Goal: Task Accomplishment & Management: Manage account settings

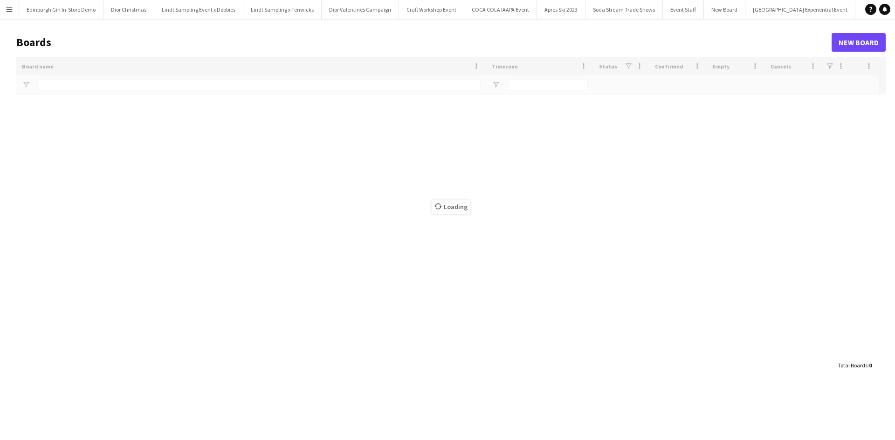
type input "**********"
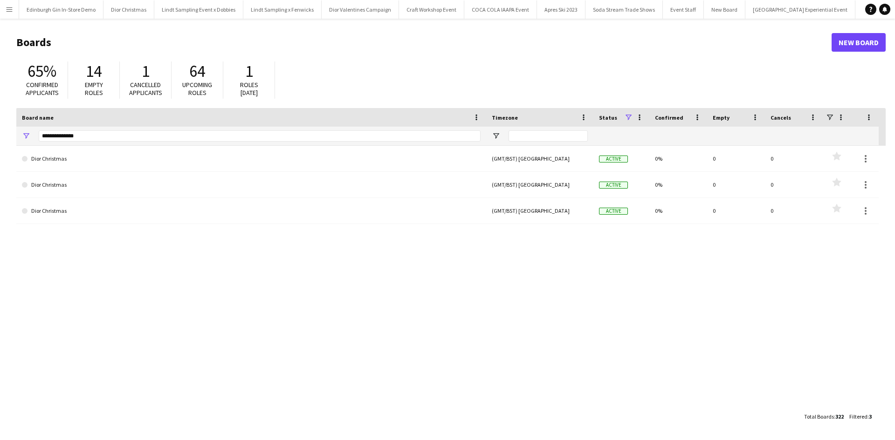
click at [7, 7] on app-icon "Menu" at bounding box center [9, 9] width 7 height 7
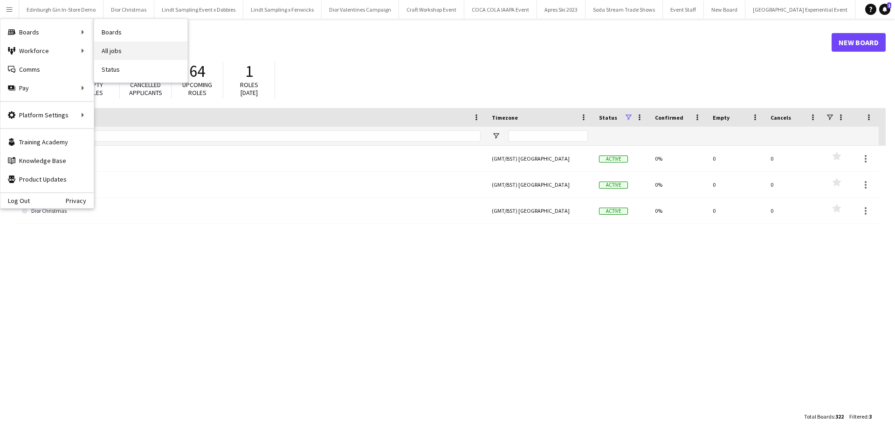
click at [111, 44] on link "All jobs" at bounding box center [140, 50] width 93 height 19
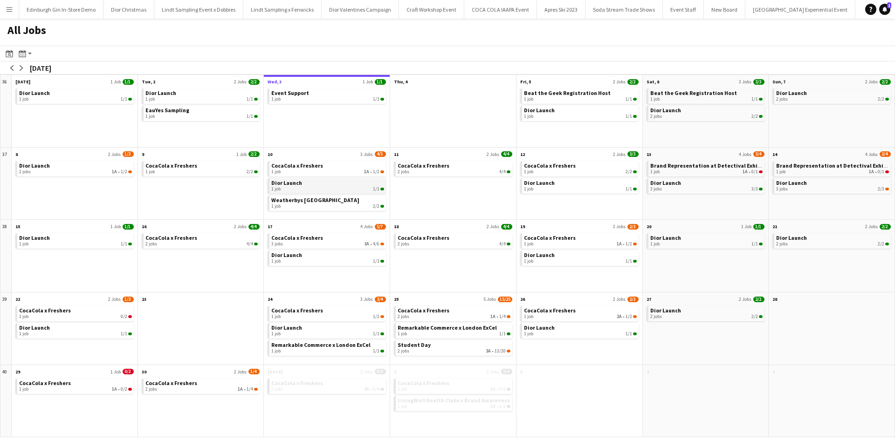
click at [330, 189] on div "1 job 1/1" at bounding box center [327, 189] width 113 height 6
click at [421, 162] on span "CocaCola x Freshers" at bounding box center [423, 165] width 52 height 7
click at [310, 201] on span "Weatherbys [GEOGRAPHIC_DATA]" at bounding box center [315, 200] width 88 height 7
click at [9, 9] on app-icon "Menu" at bounding box center [9, 9] width 7 height 7
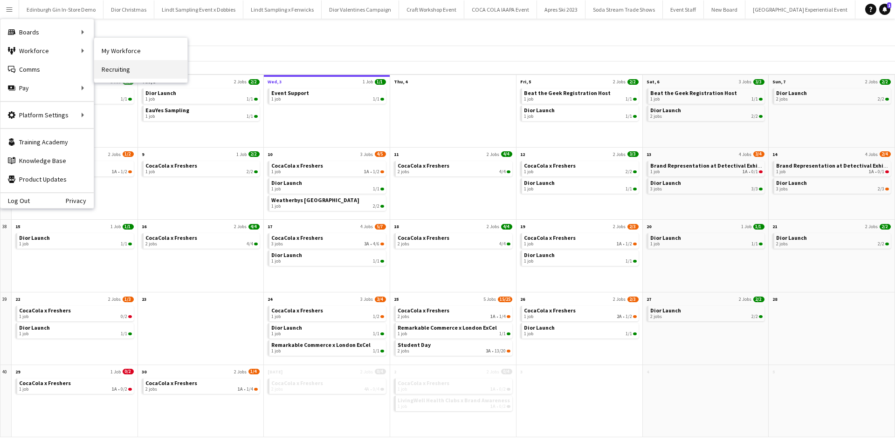
click at [130, 60] on link "Recruiting" at bounding box center [140, 69] width 93 height 19
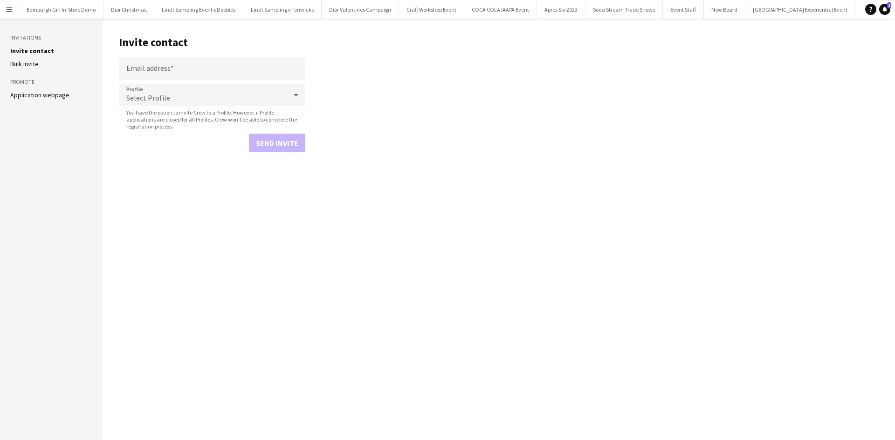
click at [7, 11] on app-icon "Menu" at bounding box center [9, 9] width 7 height 7
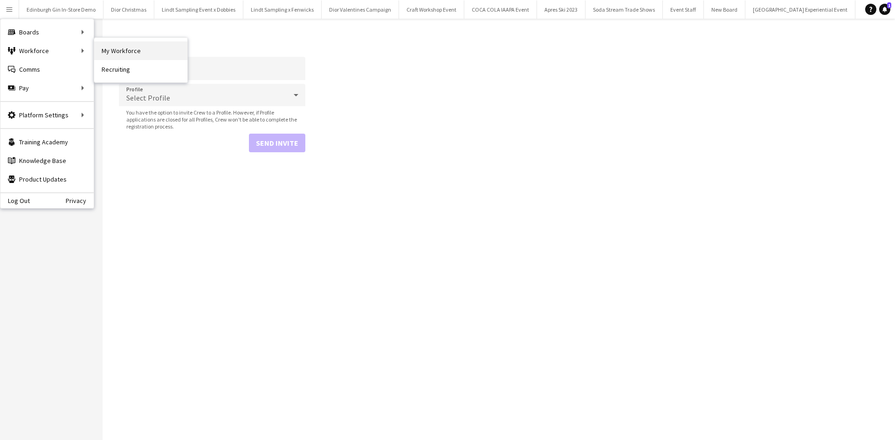
click at [140, 52] on link "My Workforce" at bounding box center [140, 50] width 93 height 19
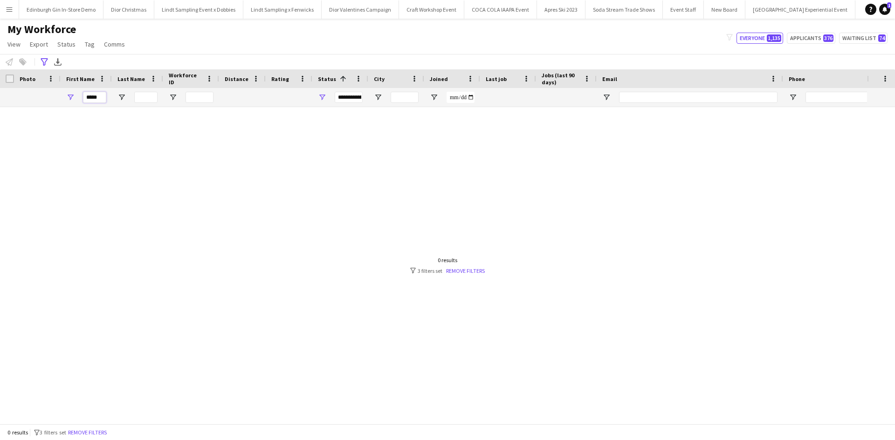
drag, startPoint x: 103, startPoint y: 97, endPoint x: 79, endPoint y: 97, distance: 24.7
click at [79, 97] on div "*****" at bounding box center [86, 97] width 51 height 19
type input "*****"
click at [479, 274] on div at bounding box center [433, 262] width 867 height 310
click at [478, 271] on link "Remove filters" at bounding box center [465, 270] width 39 height 7
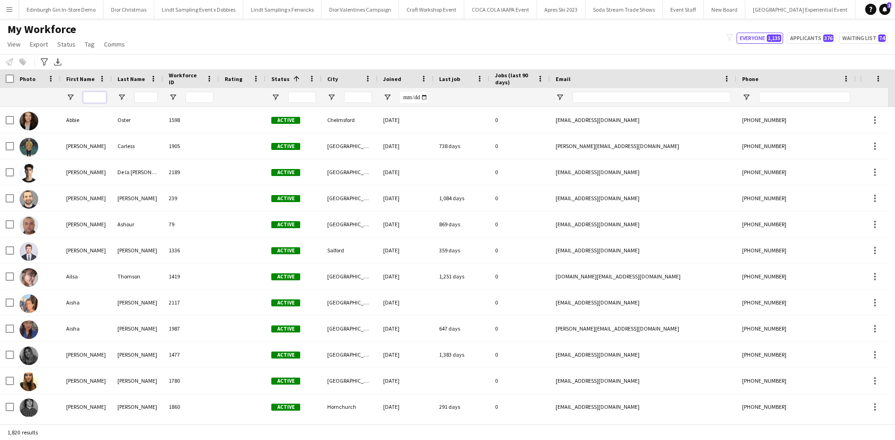
click at [98, 99] on input "First Name Filter Input" at bounding box center [94, 97] width 23 height 11
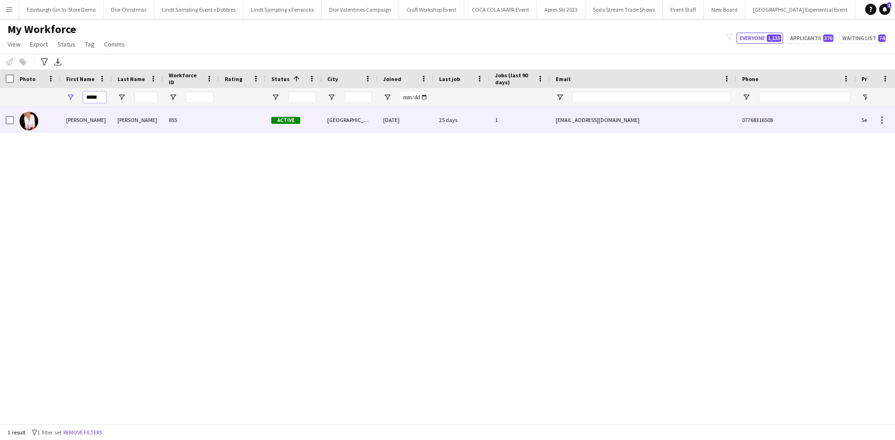
type input "*****"
click at [76, 120] on div "Inger" at bounding box center [86, 120] width 51 height 26
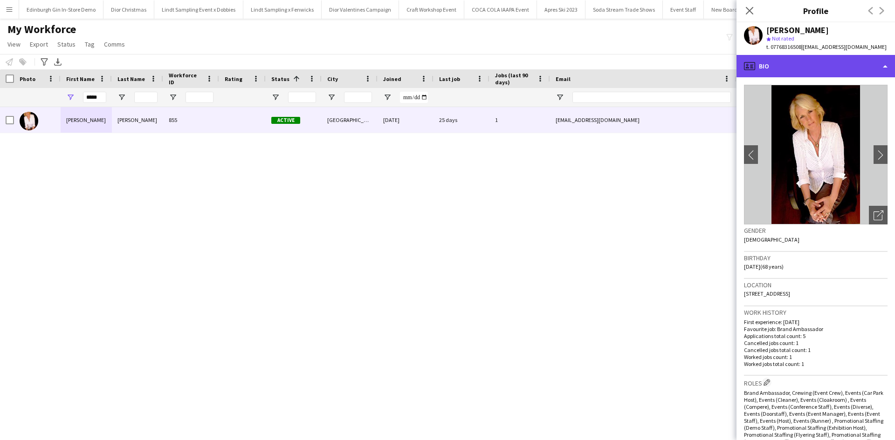
click at [826, 70] on div "profile Bio" at bounding box center [815, 66] width 158 height 22
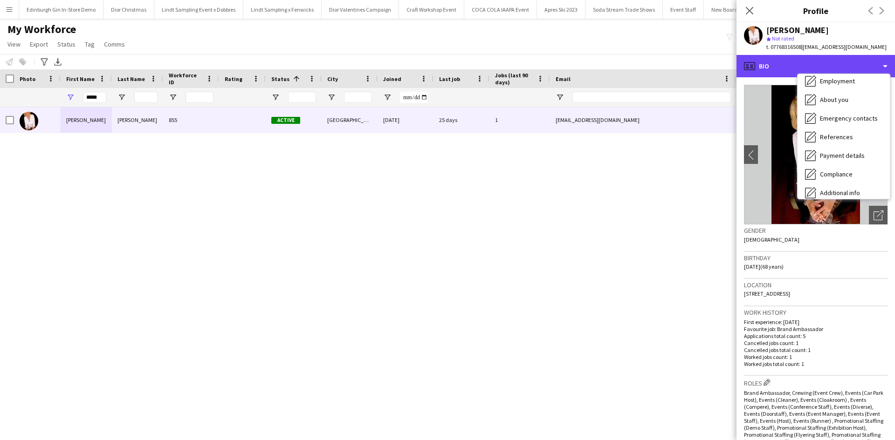
scroll to position [106, 0]
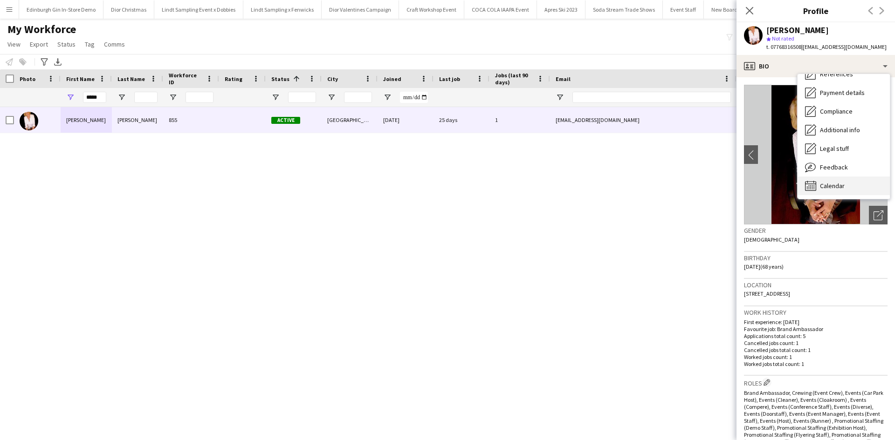
click at [846, 184] on div "Calendar Calendar" at bounding box center [843, 186] width 92 height 19
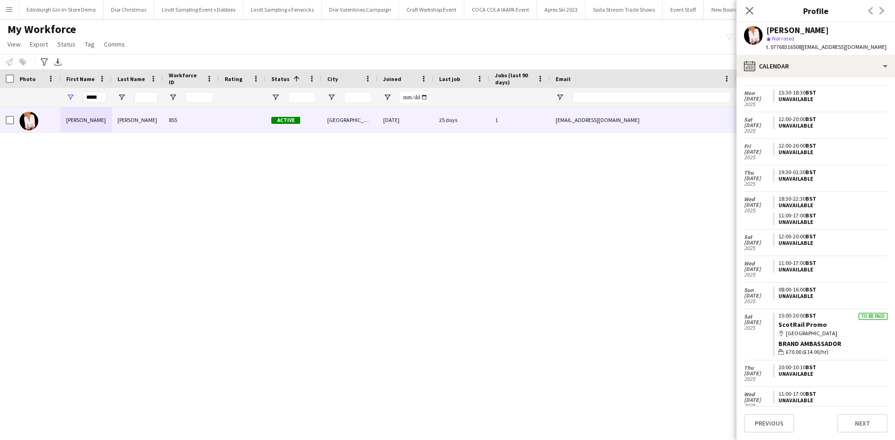
scroll to position [456, 0]
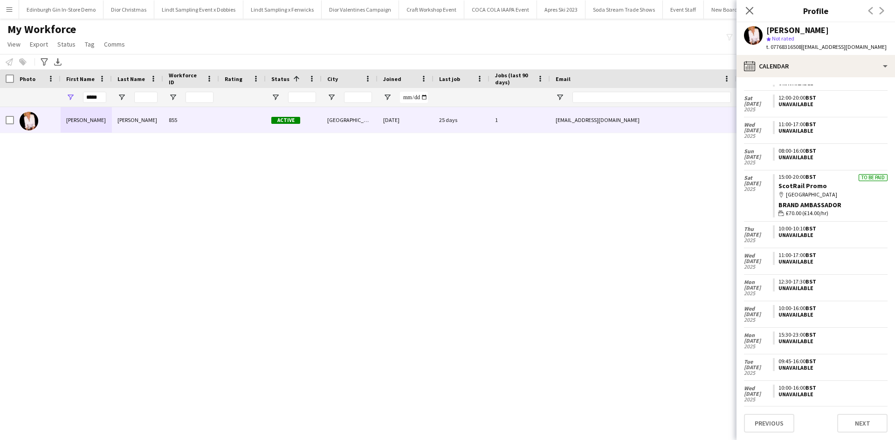
click at [15, 9] on button "Menu" at bounding box center [9, 9] width 19 height 19
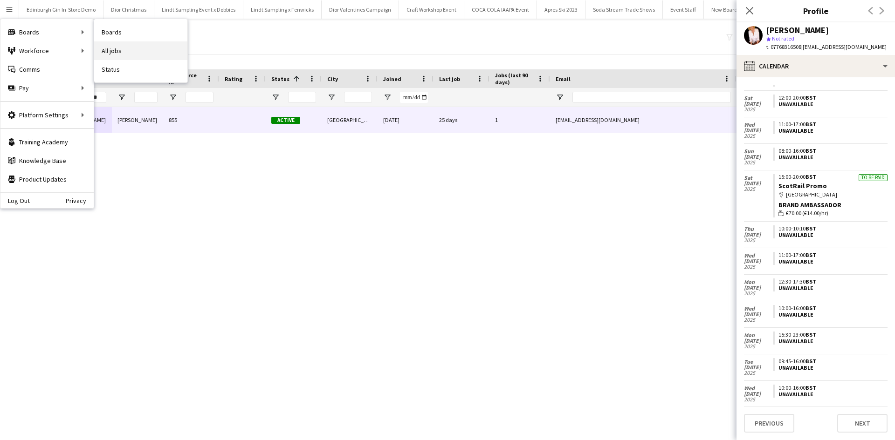
click at [113, 48] on link "All jobs" at bounding box center [140, 50] width 93 height 19
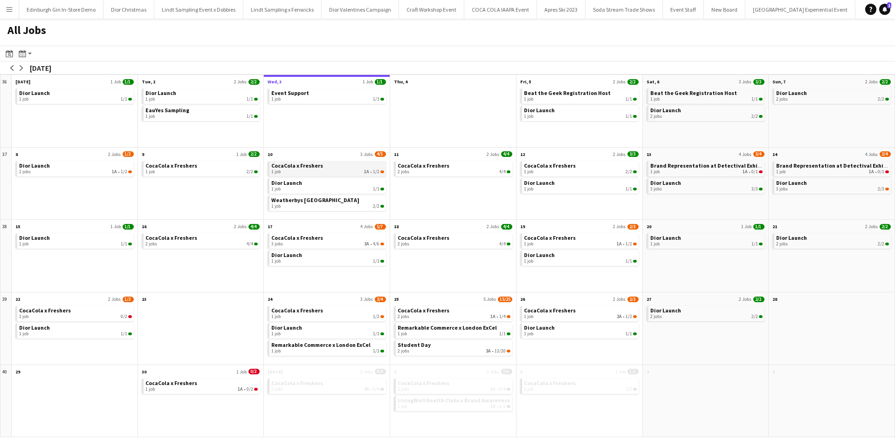
click at [348, 170] on div "1 job 1A • 1/2" at bounding box center [327, 172] width 113 height 6
click at [548, 99] on div "1 job 1/1" at bounding box center [580, 99] width 113 height 6
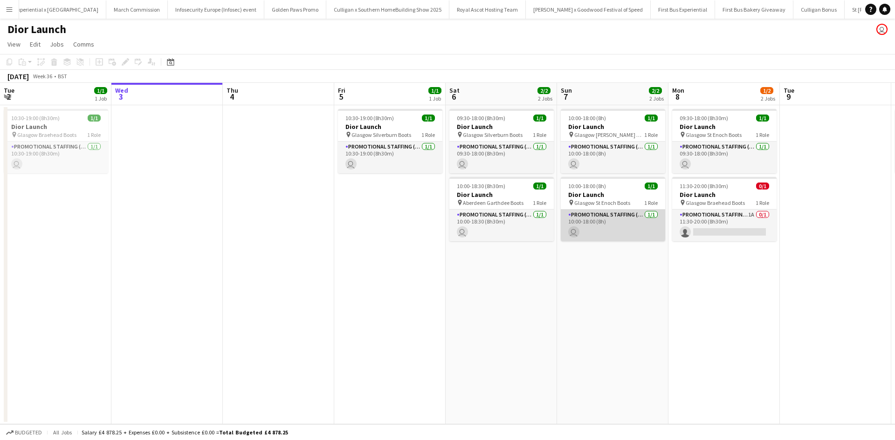
scroll to position [0, 9050]
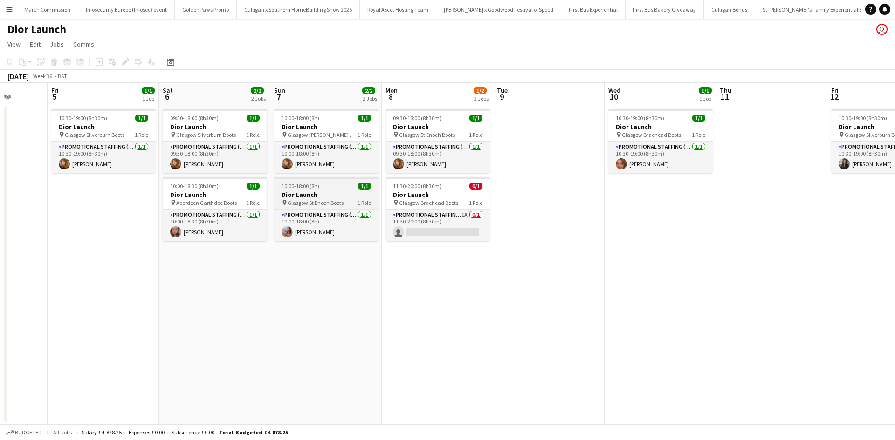
drag, startPoint x: 601, startPoint y: 241, endPoint x: 79, endPoint y: 201, distance: 523.9
click at [79, 201] on app-calendar-viewport "Tue 2 1/1 1 Job Wed 3 Thu 4 Fri 5 1/1 1 Job Sat 6 2/2 2 Jobs Sun 7 2/2 2 Jobs M…" at bounding box center [447, 254] width 895 height 342
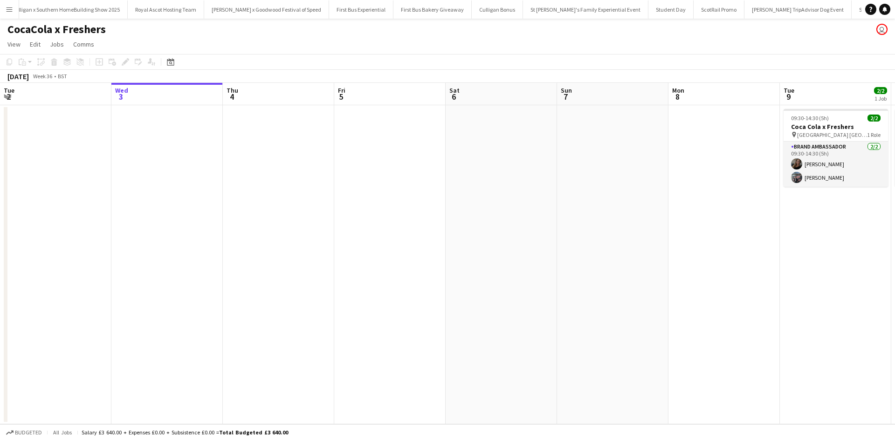
scroll to position [0, 9323]
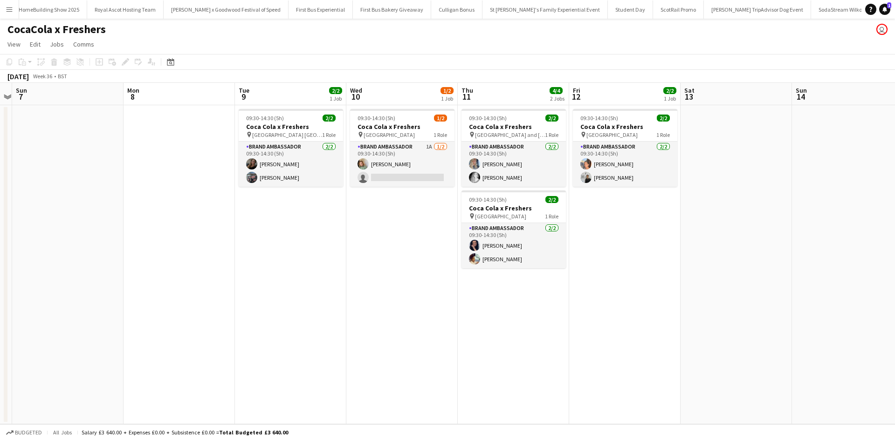
drag, startPoint x: 730, startPoint y: 315, endPoint x: 185, endPoint y: 255, distance: 548.4
click at [185, 255] on app-calendar-viewport "Wed 3 Thu 4 Fri 5 Sat 6 Sun 7 Mon 8 Tue 9 2/2 1 Job Wed 10 1/2 1 Job Thu 11 4/4…" at bounding box center [447, 254] width 895 height 342
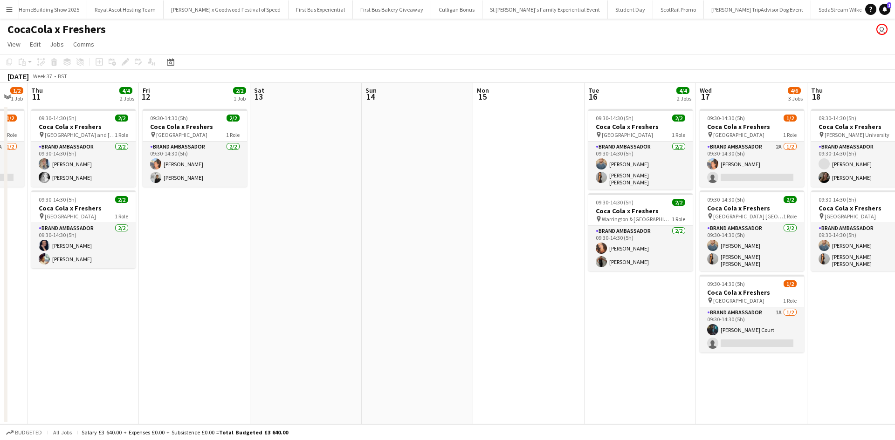
drag, startPoint x: 636, startPoint y: 312, endPoint x: 206, endPoint y: 300, distance: 430.2
click at [206, 300] on app-calendar-viewport "Sun 7 Mon 8 Tue 9 2/2 1 Job Wed 10 1/2 1 Job Thu 11 4/4 2 Jobs Fri 12 2/2 1 Job…" at bounding box center [447, 254] width 895 height 342
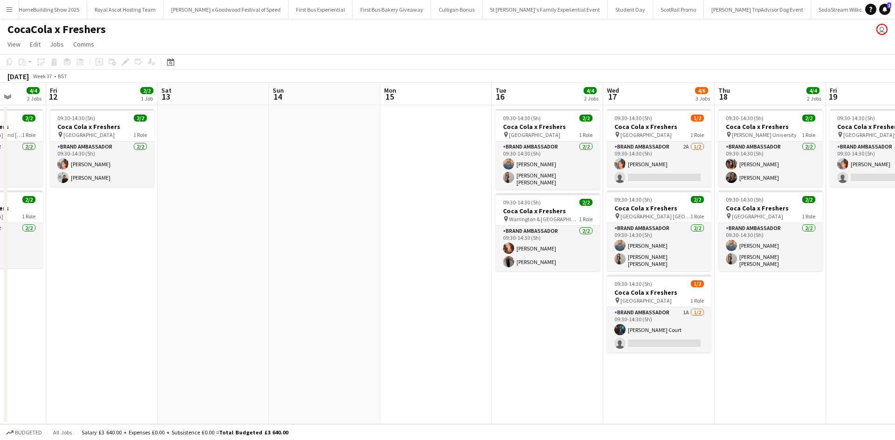
scroll to position [0, 288]
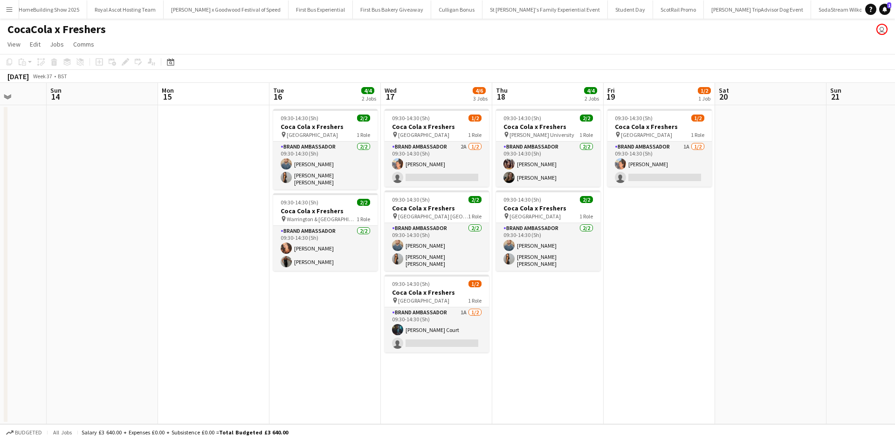
drag, startPoint x: 558, startPoint y: 333, endPoint x: 242, endPoint y: 317, distance: 316.3
click at [241, 317] on app-calendar-viewport "Thu 11 4/4 2 Jobs Fri 12 2/2 1 Job Sat 13 Sun 14 Mon 15 Tue 16 4/4 2 Jobs Wed 1…" at bounding box center [447, 254] width 895 height 342
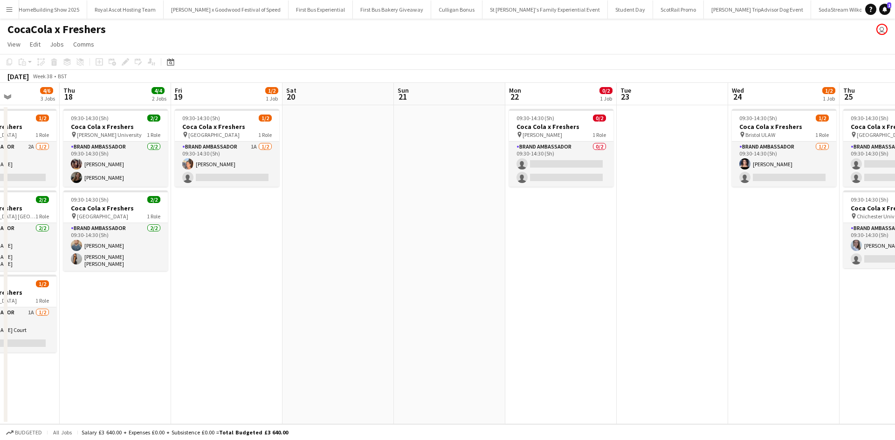
scroll to position [0, 309]
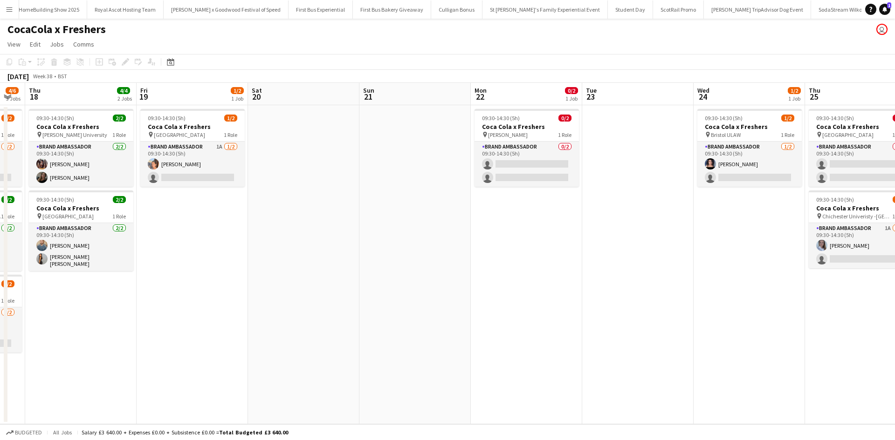
drag, startPoint x: 639, startPoint y: 340, endPoint x: 174, endPoint y: 317, distance: 465.5
click at [174, 317] on app-calendar-viewport "Mon 15 Tue 16 4/4 2 Jobs Wed 17 4/6 3 Jobs Thu 18 4/4 2 Jobs Fri 19 1/2 1 Job S…" at bounding box center [447, 254] width 895 height 342
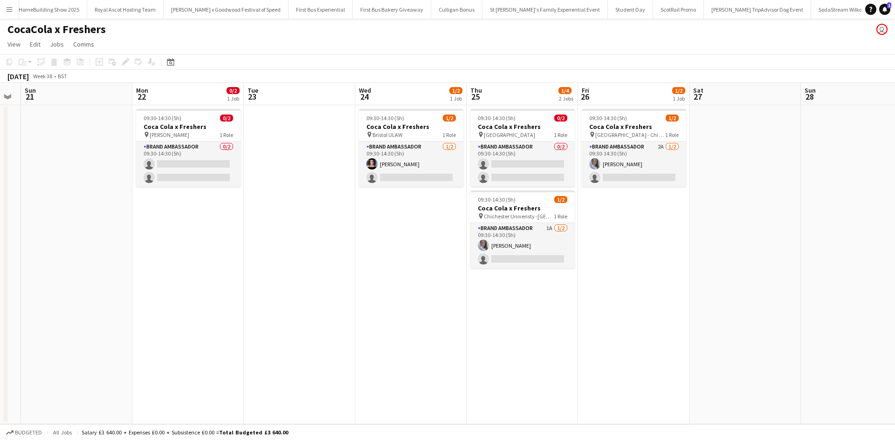
scroll to position [0, 426]
drag, startPoint x: 649, startPoint y: 301, endPoint x: 309, endPoint y: 274, distance: 340.7
click at [309, 274] on app-calendar-viewport "Wed 17 4/6 3 Jobs Thu 18 4/4 2 Jobs Fri 19 1/2 1 Job Sat 20 Sun 21 Mon 22 0/2 1…" at bounding box center [447, 254] width 895 height 342
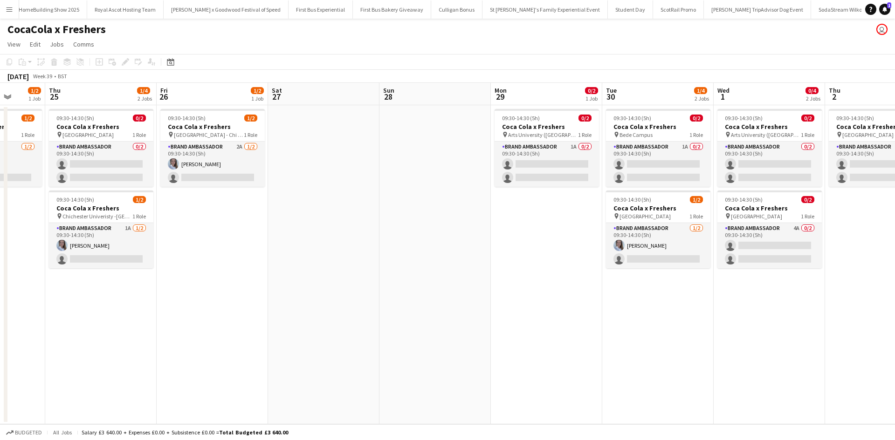
scroll to position [0, 401]
drag, startPoint x: 694, startPoint y: 321, endPoint x: 274, endPoint y: 318, distance: 420.3
click at [274, 318] on app-calendar-viewport "Sun 21 Mon 22 0/2 1 Job Tue 23 Wed 24 1/2 1 Job Thu 25 1/4 2 Jobs Fri 26 1/2 1 …" at bounding box center [447, 254] width 895 height 342
click at [551, 113] on app-job-card "09:30-14:30 (5h) 0/2 Coca Cola x Freshers pin Arts University (Bournemouth) 1 R…" at bounding box center [546, 148] width 104 height 78
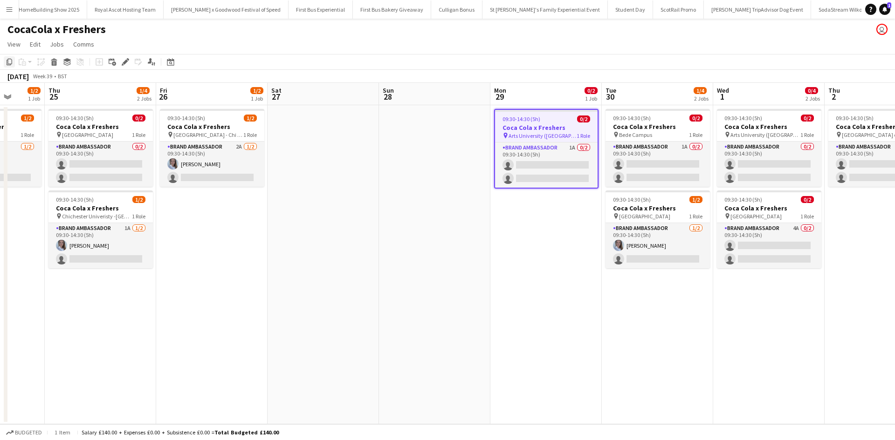
click at [12, 62] on icon at bounding box center [10, 62] width 6 height 7
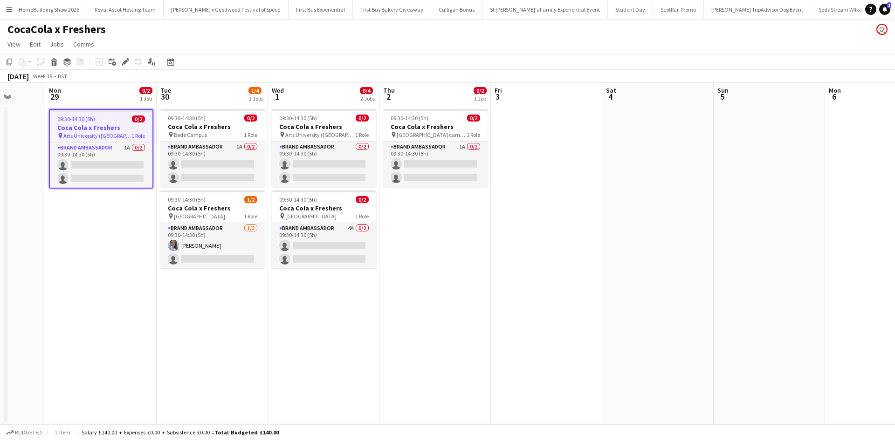
drag, startPoint x: 776, startPoint y: 320, endPoint x: 319, endPoint y: 273, distance: 459.1
click at [319, 273] on app-calendar-viewport "Thu 25 1/4 2 Jobs Fri 26 1/2 1 Job Sat 27 Sun 28 Mon 29 0/2 1 Job Tue 30 1/4 2 …" at bounding box center [447, 254] width 895 height 342
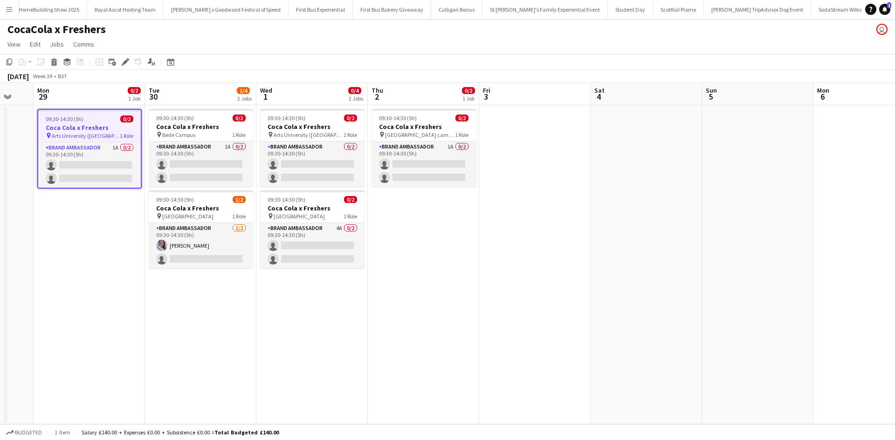
click at [412, 229] on app-date-cell "09:30-14:30 (5h) 0/2 Coca Cola x Freshers pin Hartlepool campus 1 Role Brand Am…" at bounding box center [423, 264] width 111 height 319
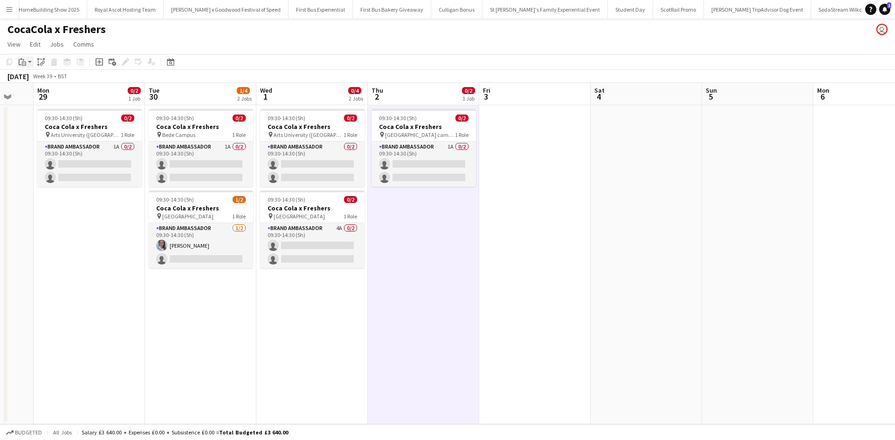
click at [25, 64] on icon "Paste" at bounding box center [22, 61] width 7 height 7
click at [30, 82] on link "Paste Ctrl+V" at bounding box center [69, 79] width 88 height 8
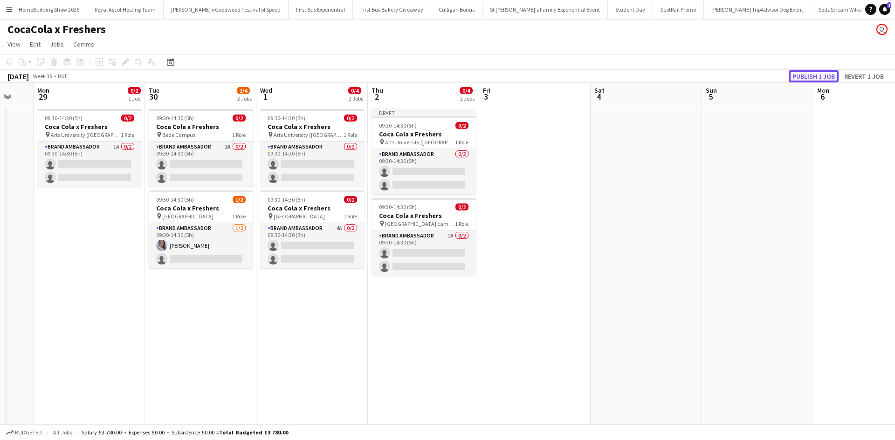
click at [808, 80] on button "Publish 1 job" at bounding box center [813, 76] width 50 height 12
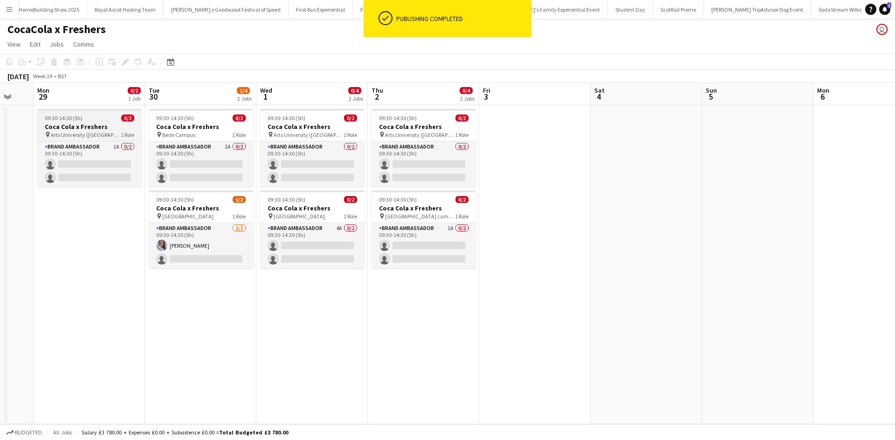
click at [112, 119] on div "09:30-14:30 (5h) 0/2" at bounding box center [89, 118] width 104 height 7
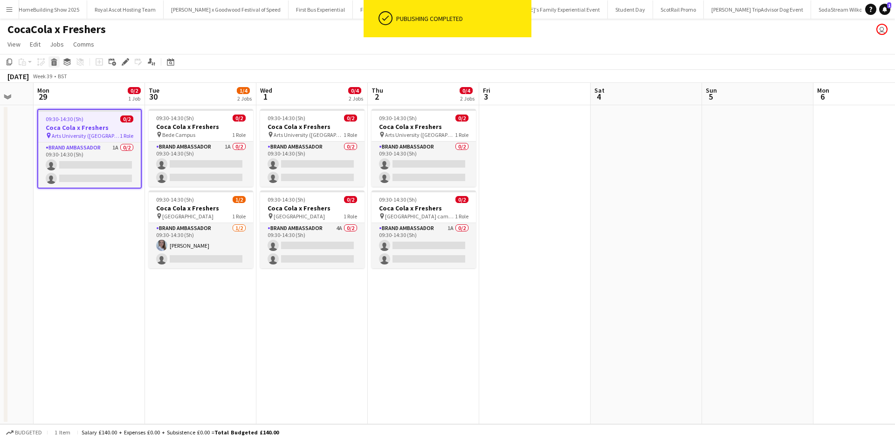
click at [53, 64] on icon at bounding box center [54, 63] width 5 height 5
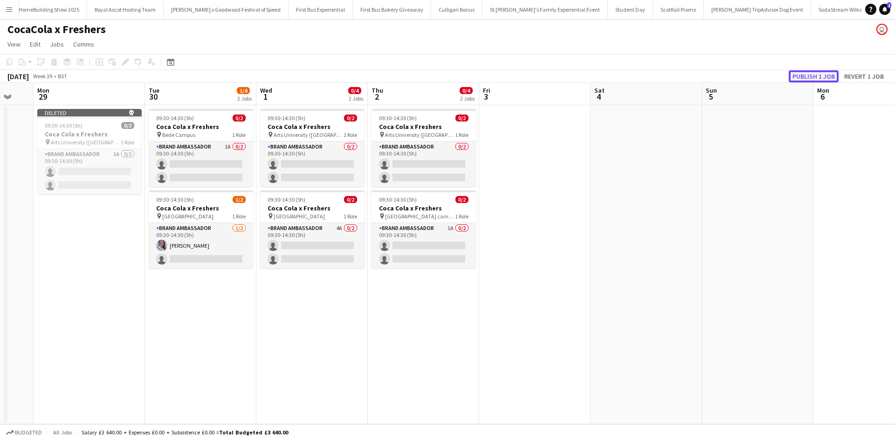
click at [822, 77] on button "Publish 1 job" at bounding box center [813, 76] width 50 height 12
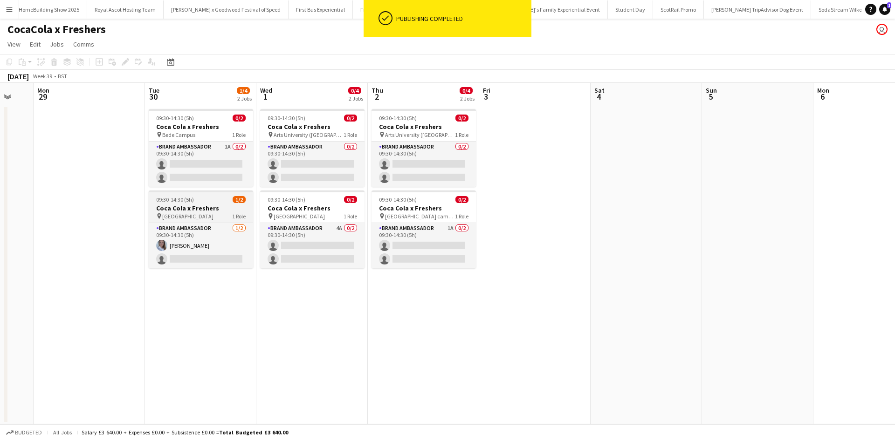
click at [210, 200] on div "09:30-14:30 (5h) 1/2" at bounding box center [201, 199] width 104 height 7
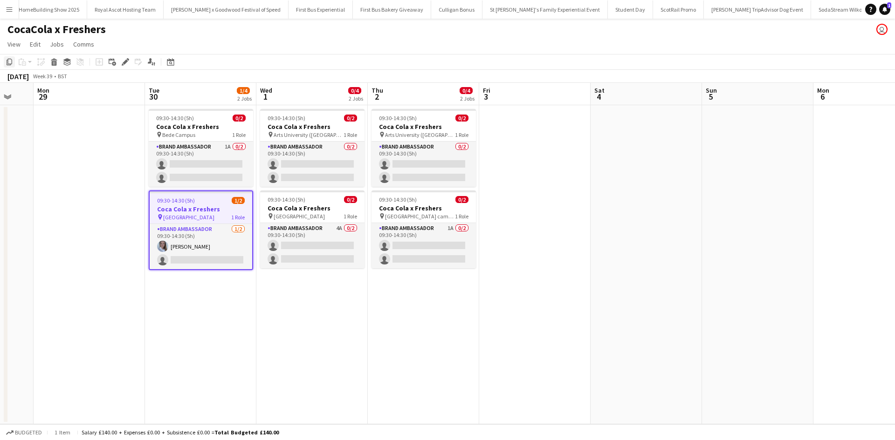
click at [10, 61] on icon "Copy" at bounding box center [9, 61] width 7 height 7
click at [501, 137] on app-date-cell at bounding box center [534, 264] width 111 height 319
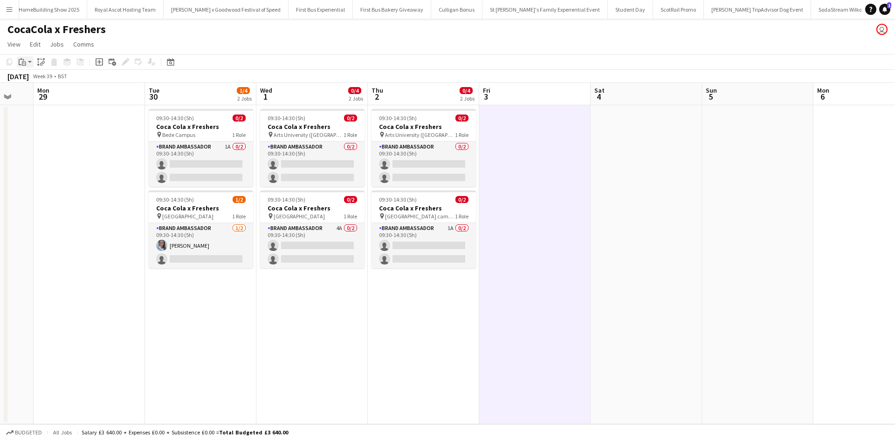
click at [23, 63] on icon "Paste" at bounding box center [22, 61] width 7 height 7
click at [34, 96] on link "Paste with crew Ctrl+Shift+V" at bounding box center [69, 95] width 88 height 8
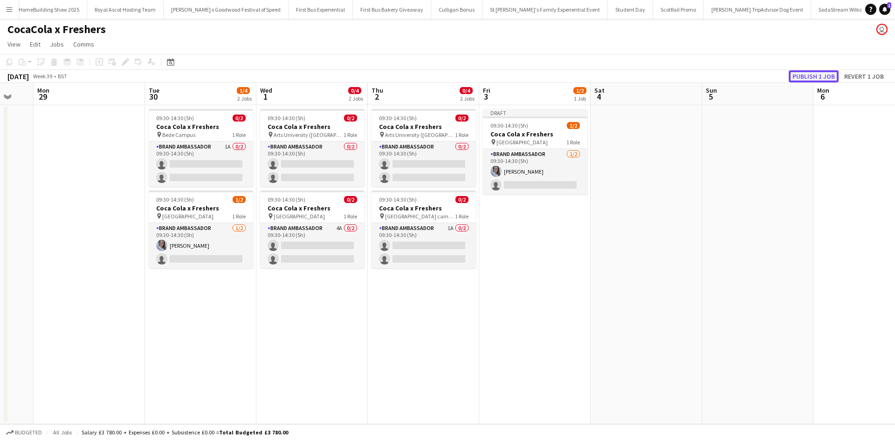
click at [822, 79] on button "Publish 1 job" at bounding box center [813, 76] width 50 height 12
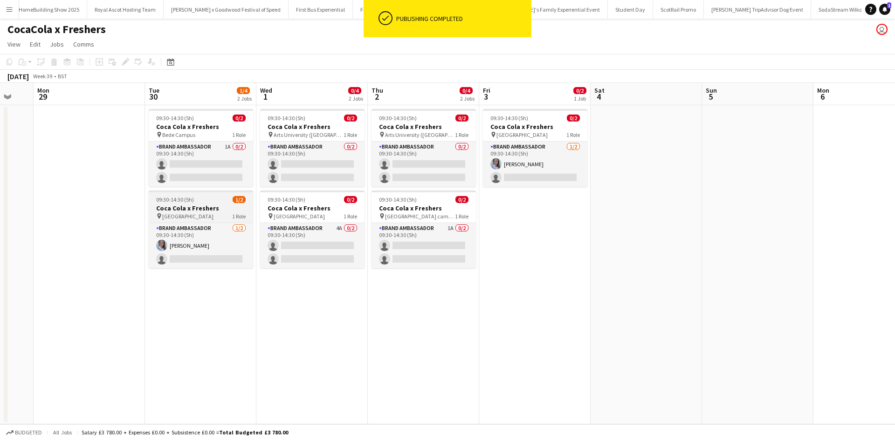
click at [212, 204] on app-job-card "09:30-14:30 (5h) 1/2 Coca Cola x Freshers pin Bournemouth University 1 Role Bra…" at bounding box center [201, 230] width 104 height 78
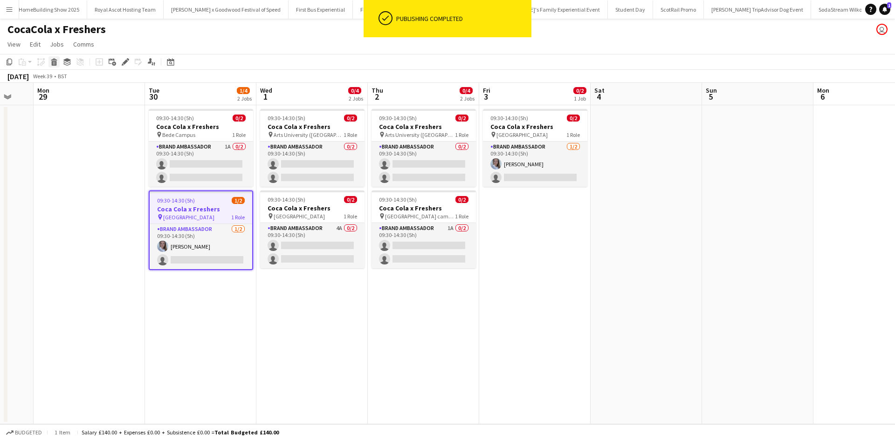
click at [52, 61] on icon "Delete" at bounding box center [53, 61] width 7 height 7
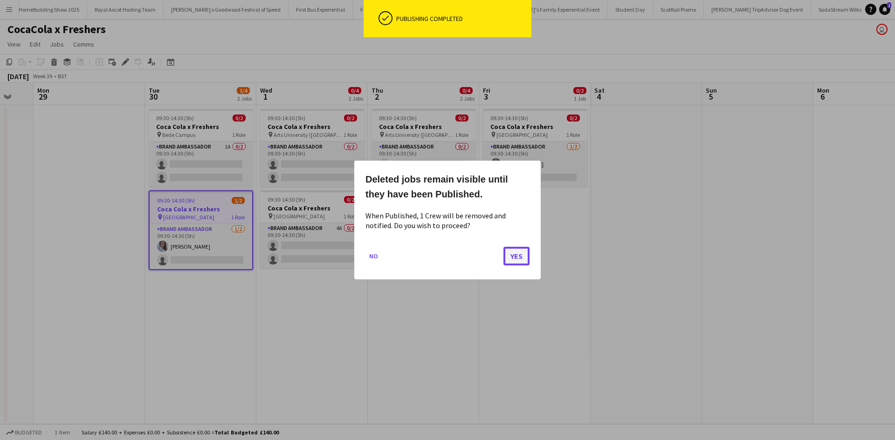
click at [514, 258] on button "Yes" at bounding box center [516, 256] width 26 height 19
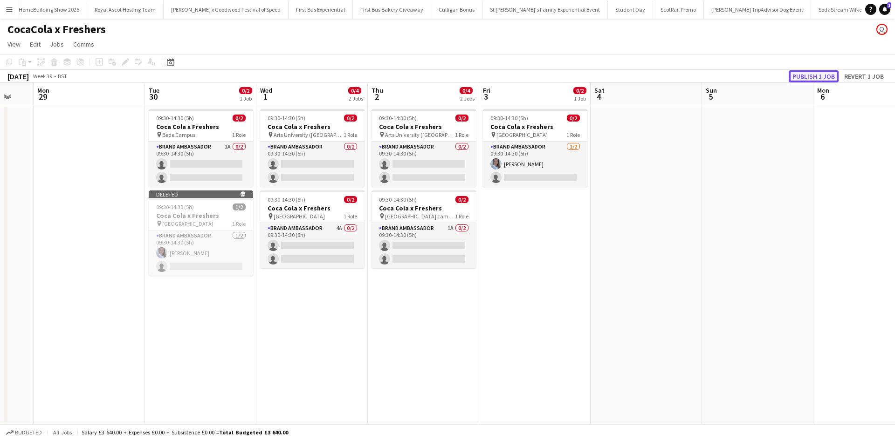
click at [826, 74] on button "Publish 1 job" at bounding box center [813, 76] width 50 height 12
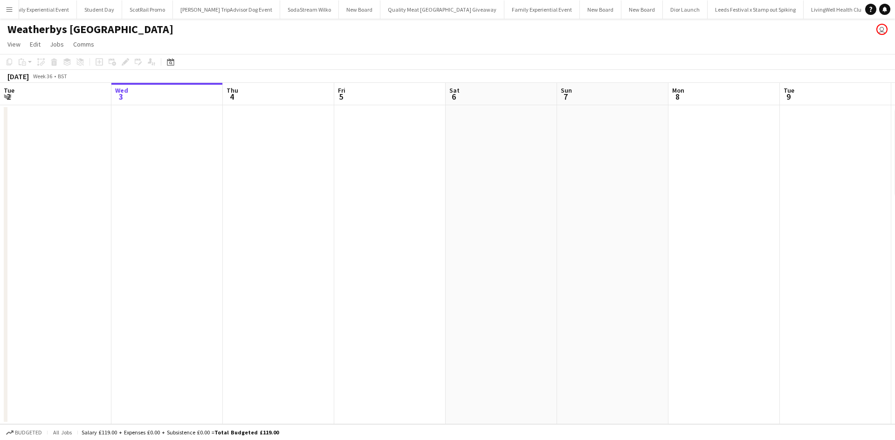
scroll to position [0, 9952]
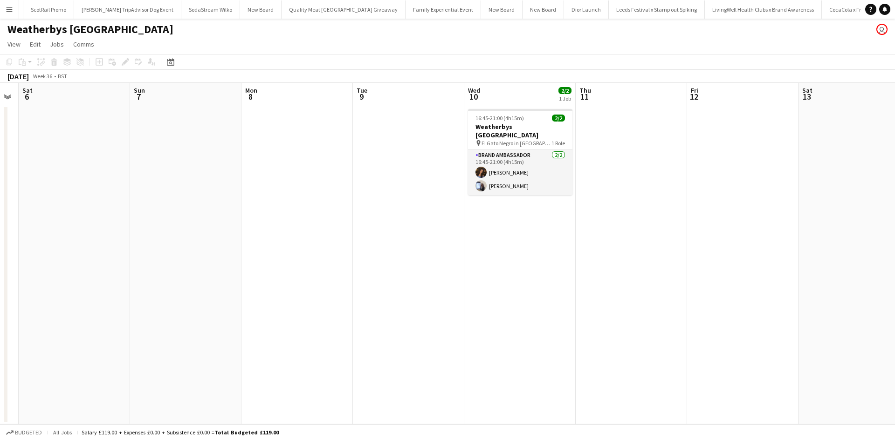
drag, startPoint x: 577, startPoint y: 270, endPoint x: 149, endPoint y: 224, distance: 431.2
click at [150, 225] on app-calendar-viewport "Tue 2 Wed 3 Thu 4 Fri 5 Sat 6 Sun 7 Mon 8 Tue 9 Wed 10 2/2 1 Job Thu 11 Fri 12 …" at bounding box center [447, 254] width 895 height 342
click at [511, 164] on app-card-role "Brand Ambassador 2/2 16:45-21:00 (4h15m) Dua Benhayoun Jessica Robinson" at bounding box center [519, 172] width 104 height 45
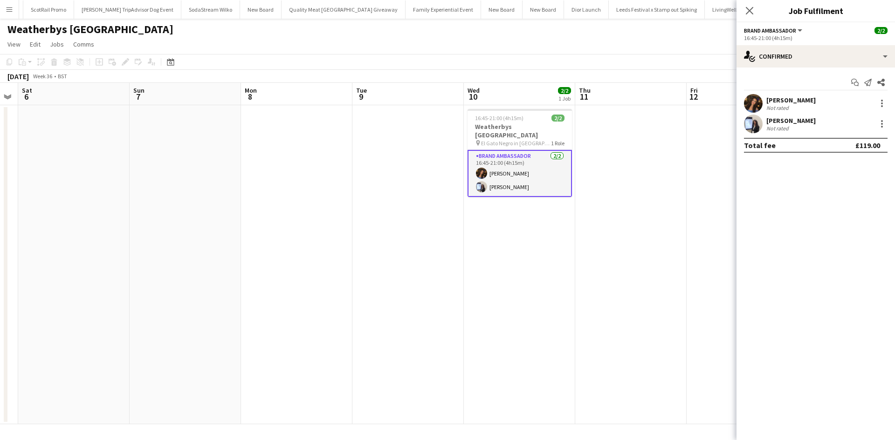
click at [790, 101] on div "Dua Benhayoun" at bounding box center [790, 100] width 49 height 8
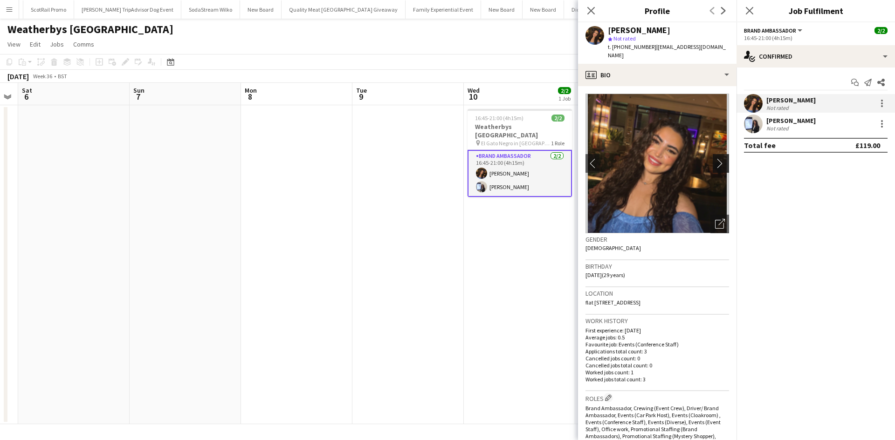
click at [715, 158] on app-icon "chevron-right" at bounding box center [722, 163] width 14 height 10
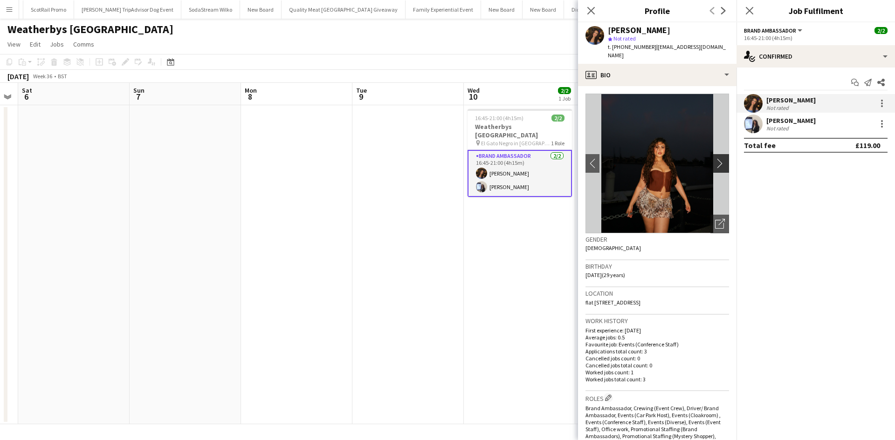
click at [715, 158] on app-icon "chevron-right" at bounding box center [722, 163] width 14 height 10
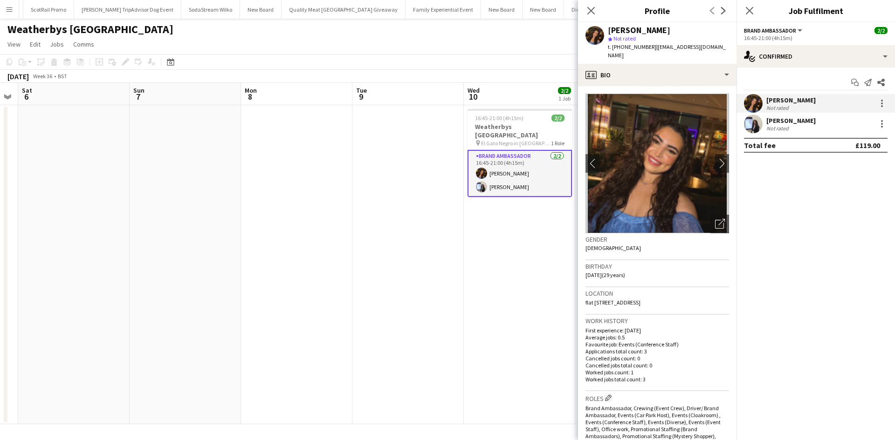
drag, startPoint x: 608, startPoint y: 29, endPoint x: 672, endPoint y: 33, distance: 64.4
click at [672, 33] on div "Dua Benhayoun" at bounding box center [668, 30] width 121 height 8
copy div "Dua Benhayoun"
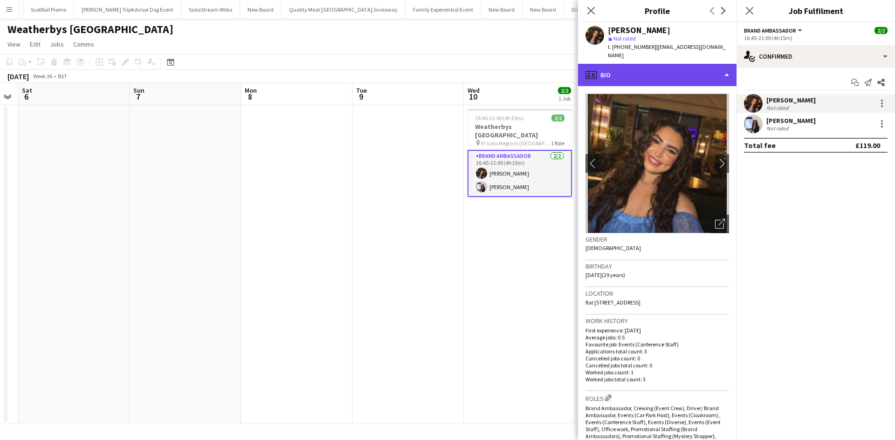
click at [654, 64] on div "profile Bio" at bounding box center [657, 75] width 158 height 22
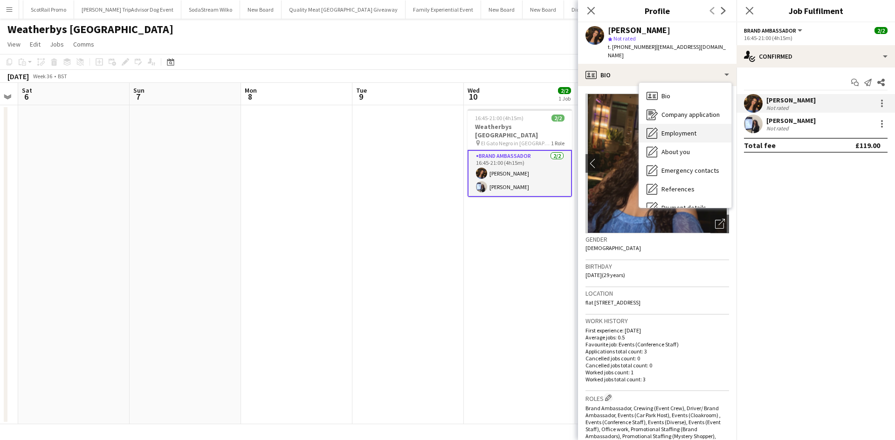
click at [691, 131] on div "Employment Employment" at bounding box center [685, 133] width 92 height 19
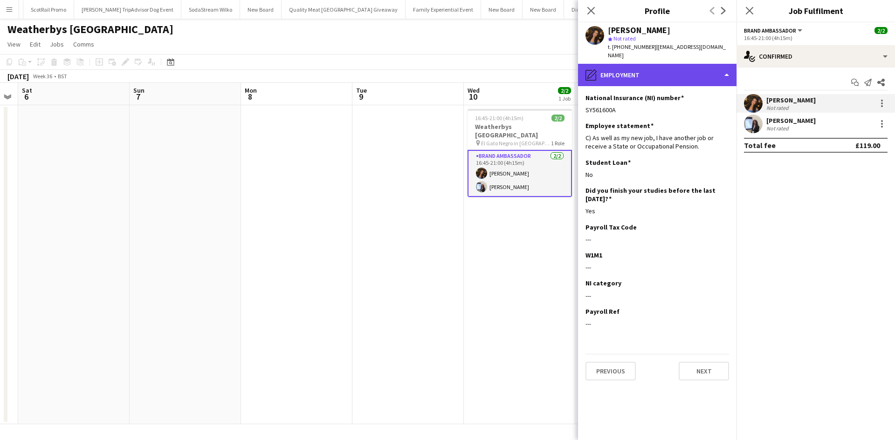
click at [668, 70] on div "pencil4 Employment" at bounding box center [657, 75] width 158 height 22
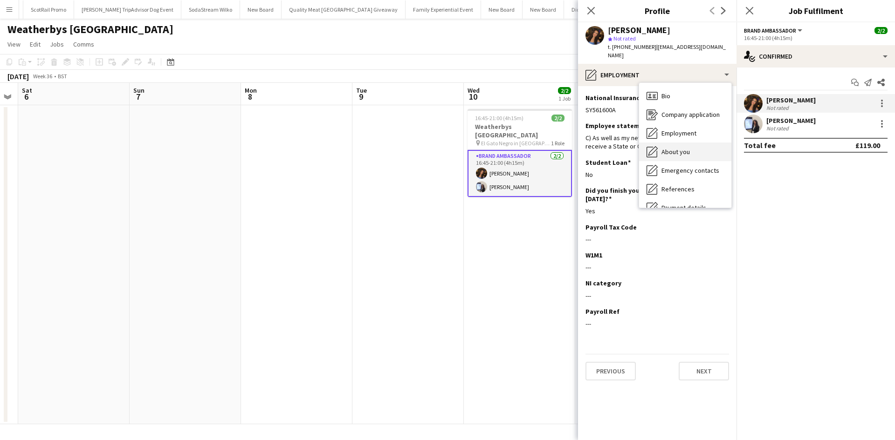
click at [681, 148] on span "About you" at bounding box center [675, 152] width 28 height 8
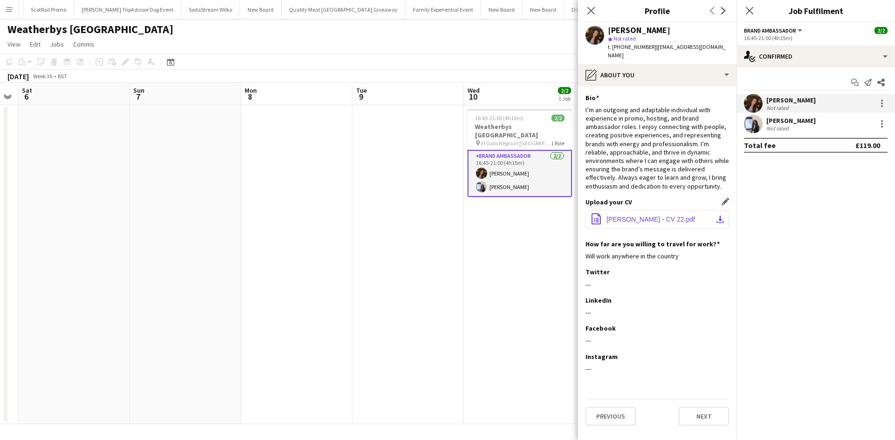
click at [646, 216] on span "Dua Benhayoun - CV 22.pdf" at bounding box center [650, 219] width 89 height 7
click at [791, 102] on div "Dua Benhayoun" at bounding box center [790, 100] width 49 height 8
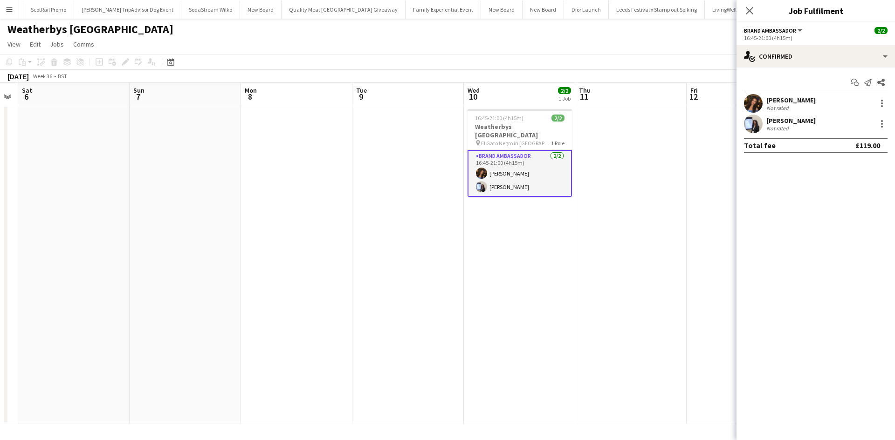
click at [791, 102] on div "Dua Benhayoun" at bounding box center [790, 100] width 49 height 8
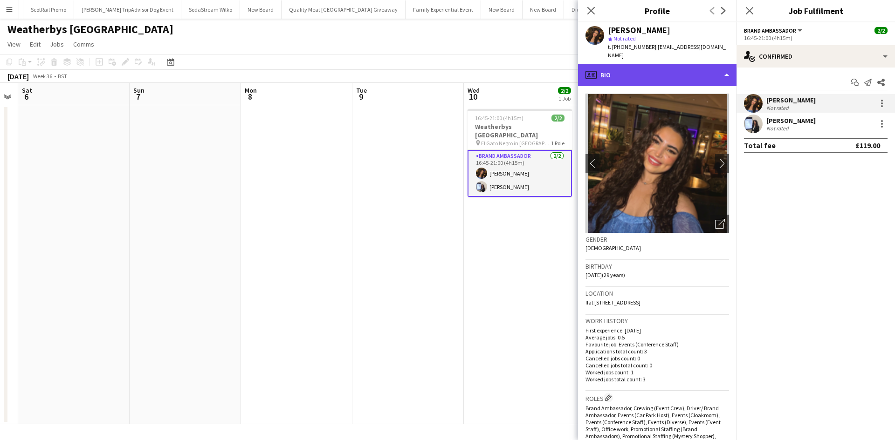
click at [691, 64] on div "profile Bio" at bounding box center [657, 75] width 158 height 22
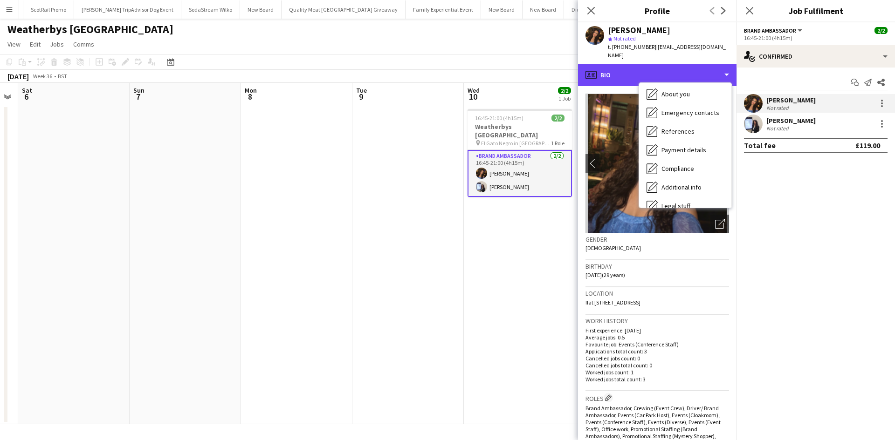
scroll to position [106, 0]
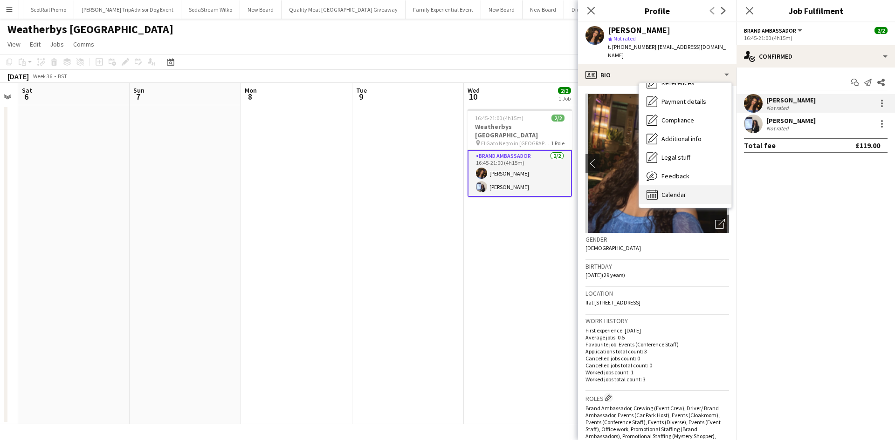
click at [678, 191] on div "Calendar Calendar" at bounding box center [685, 194] width 92 height 19
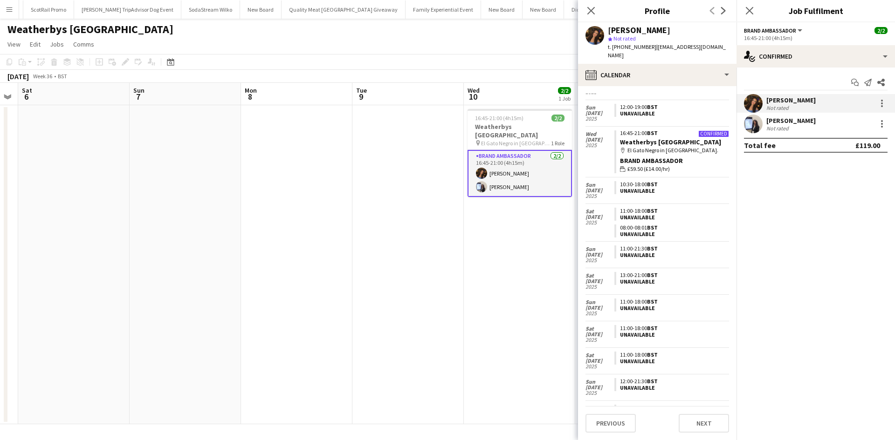
scroll to position [253, 0]
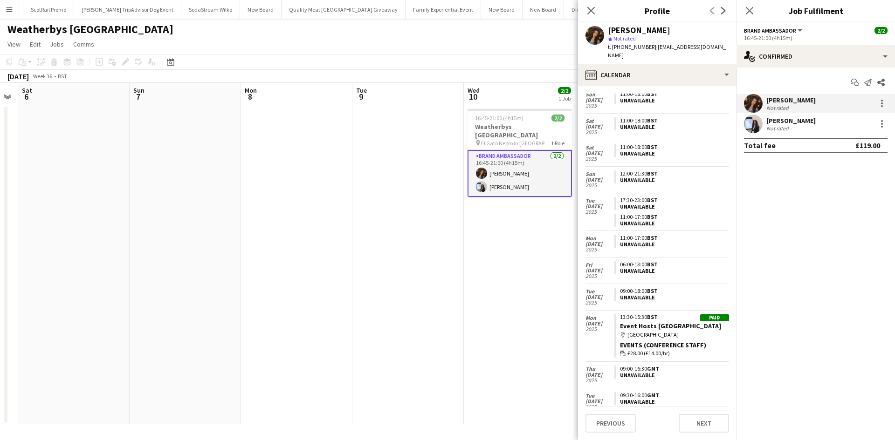
click at [775, 122] on div "Jessica Robinson" at bounding box center [790, 120] width 49 height 8
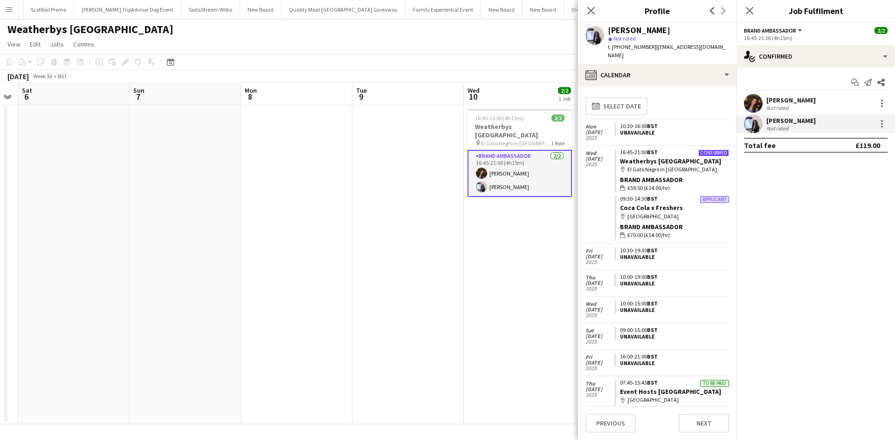
click at [524, 176] on app-card-role "Brand Ambassador 2/2 16:45-21:00 (4h15m) Dua Benhayoun Jessica Robinson" at bounding box center [519, 173] width 104 height 47
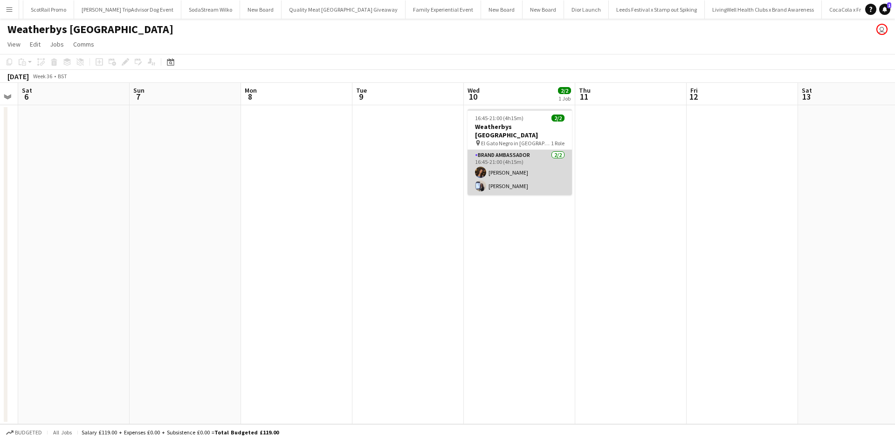
click at [522, 176] on app-card-role "Brand Ambassador 2/2 16:45-21:00 (4h15m) Dua Benhayoun Jessica Robinson" at bounding box center [519, 172] width 104 height 45
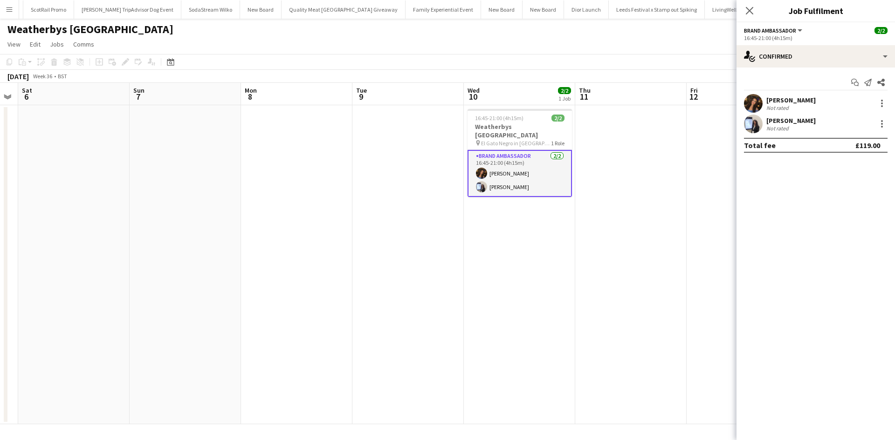
click at [800, 122] on div "Jessica Robinson" at bounding box center [790, 120] width 49 height 8
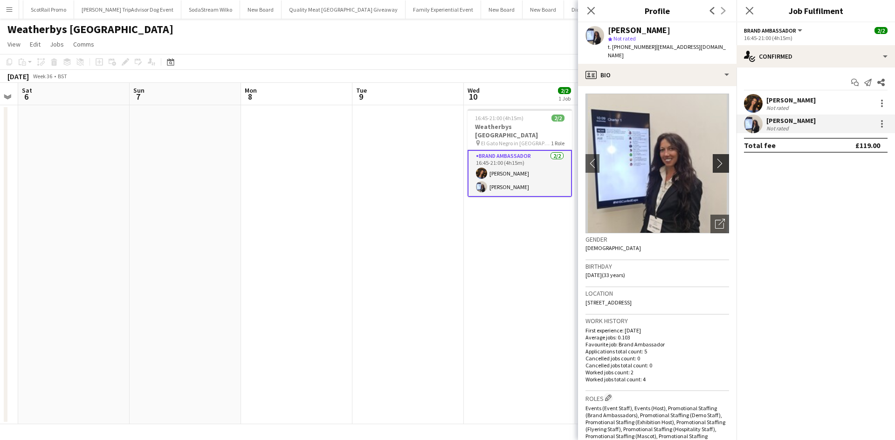
click at [712, 170] on button "chevron-right" at bounding box center [721, 163] width 19 height 19
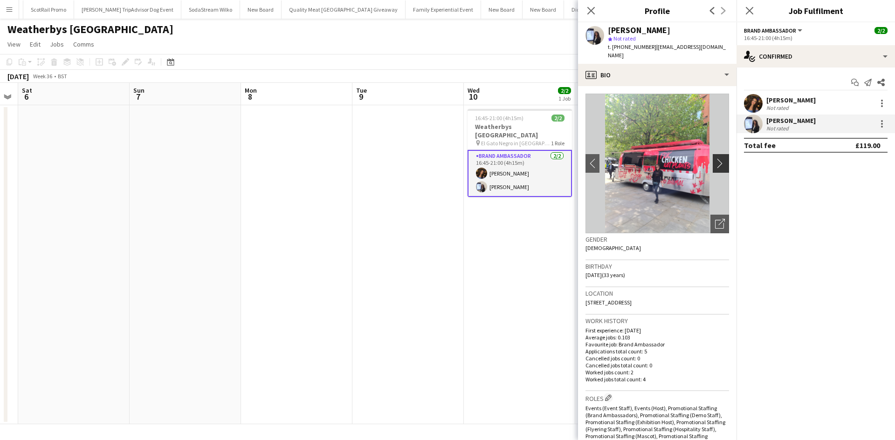
click at [715, 165] on app-icon "chevron-right" at bounding box center [722, 163] width 14 height 10
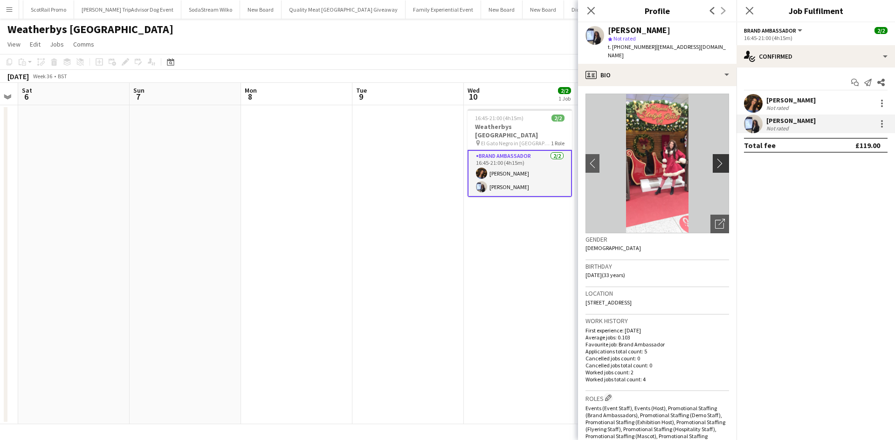
click at [715, 165] on app-icon "chevron-right" at bounding box center [722, 163] width 14 height 10
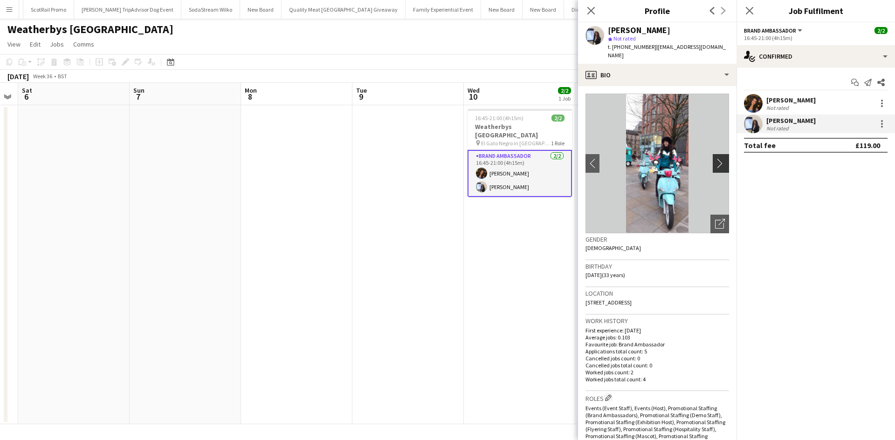
click at [715, 165] on app-icon "chevron-right" at bounding box center [722, 163] width 14 height 10
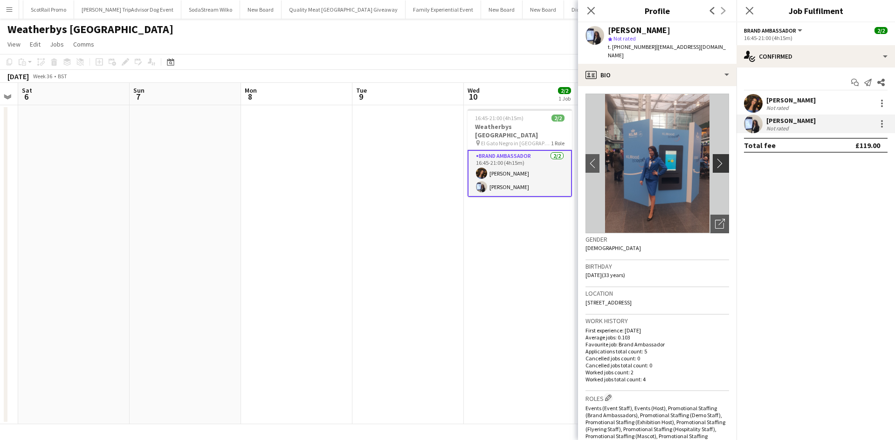
click at [715, 165] on app-icon "chevron-right" at bounding box center [722, 163] width 14 height 10
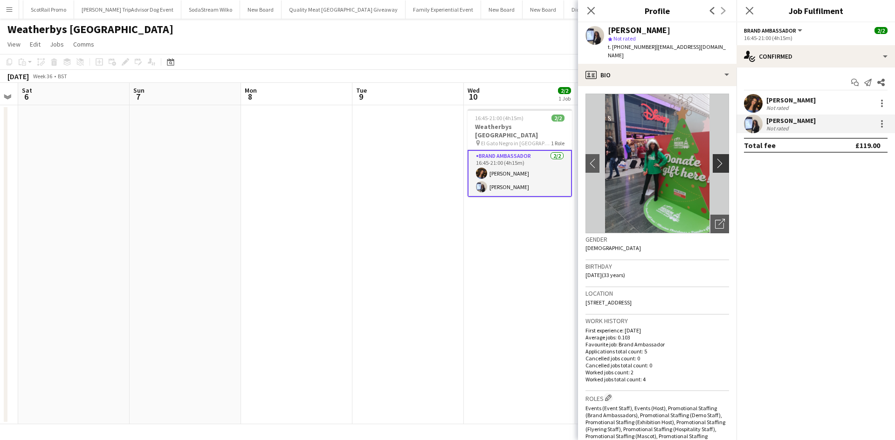
click at [715, 165] on app-icon "chevron-right" at bounding box center [722, 163] width 14 height 10
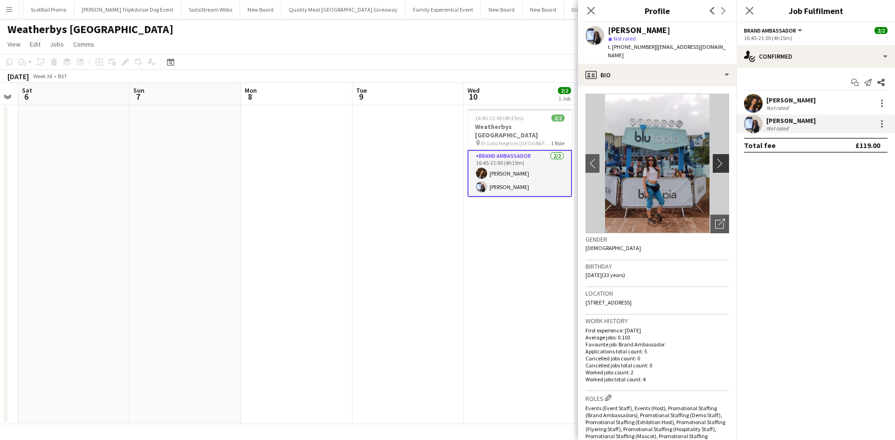
click at [715, 165] on app-icon "chevron-right" at bounding box center [722, 163] width 14 height 10
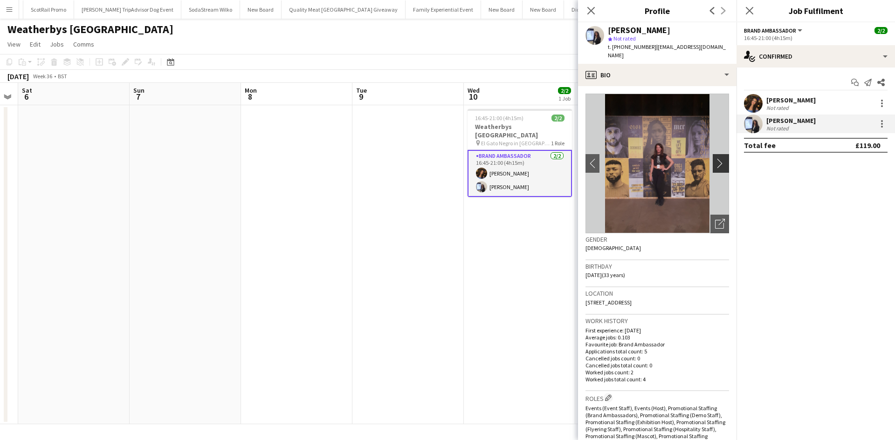
click at [715, 164] on app-icon "chevron-right" at bounding box center [722, 163] width 14 height 10
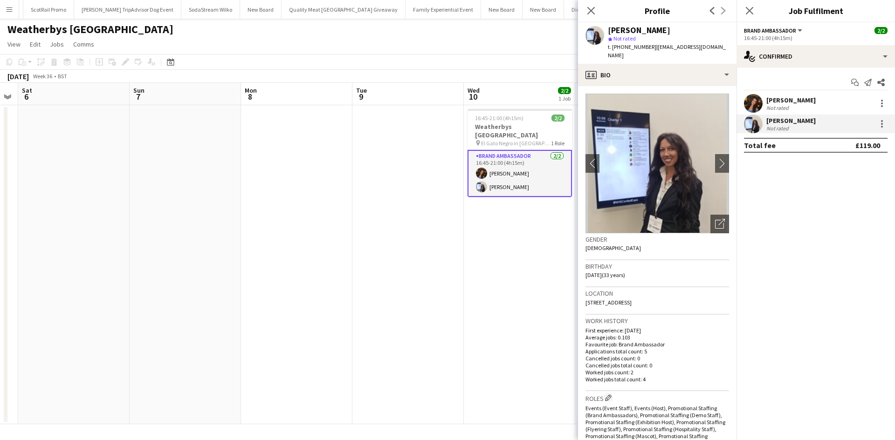
click at [775, 123] on div "Jessica Robinson" at bounding box center [790, 120] width 49 height 8
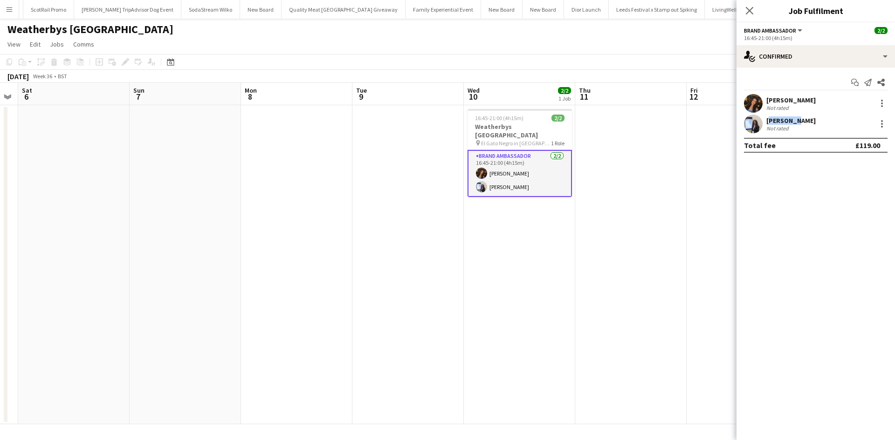
click at [775, 123] on div "Jessica Robinson" at bounding box center [790, 120] width 49 height 8
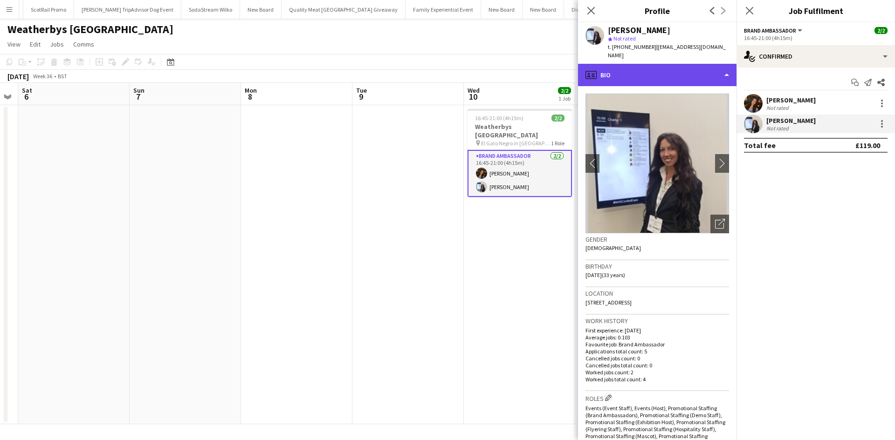
click at [653, 78] on div "profile Bio" at bounding box center [657, 75] width 158 height 22
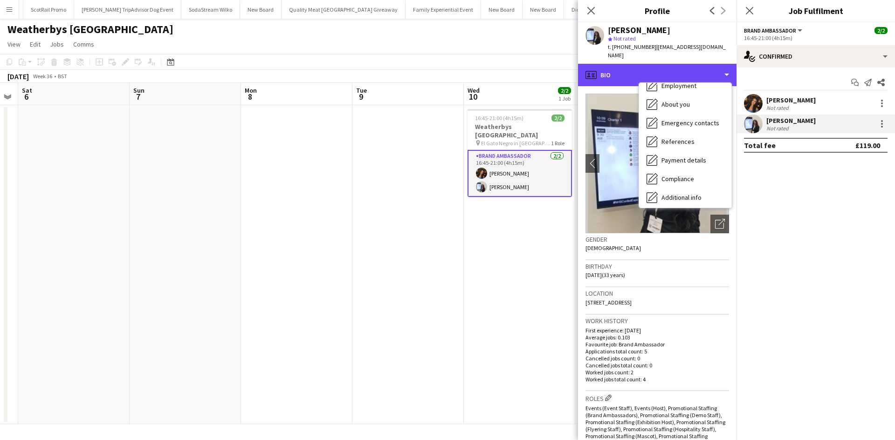
scroll to position [106, 0]
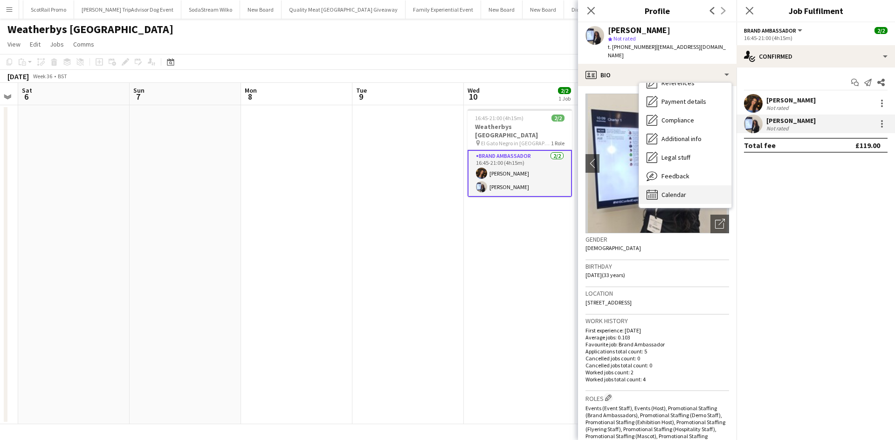
click at [678, 193] on span "Calendar" at bounding box center [673, 195] width 25 height 8
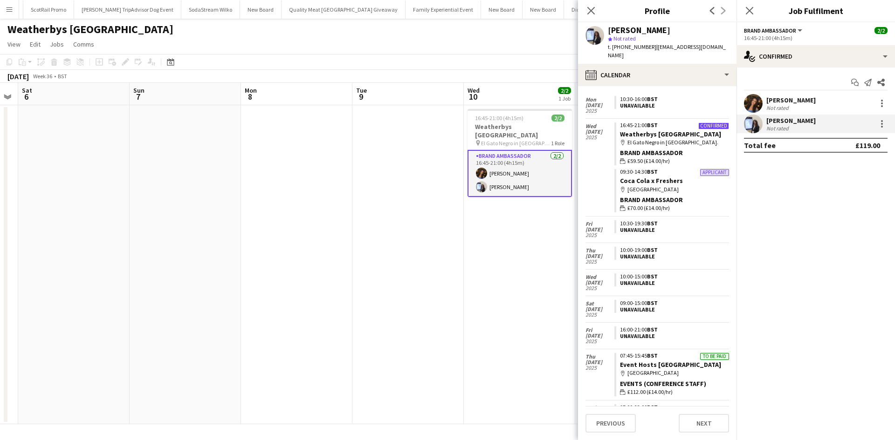
scroll to position [48, 0]
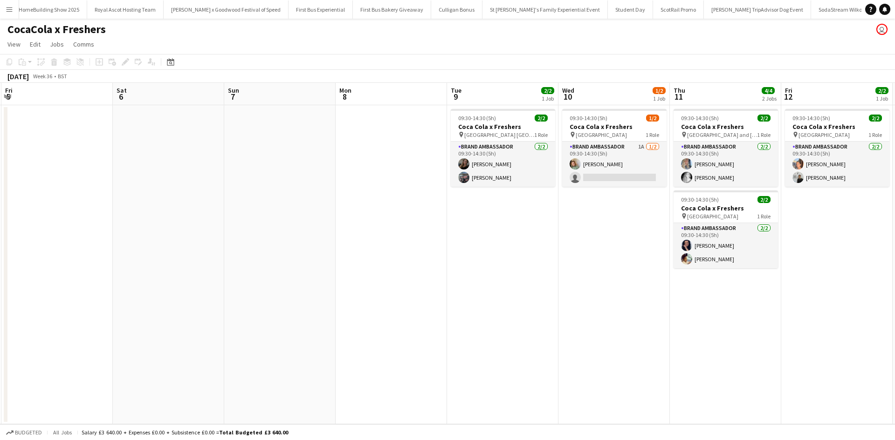
scroll to position [0, 276]
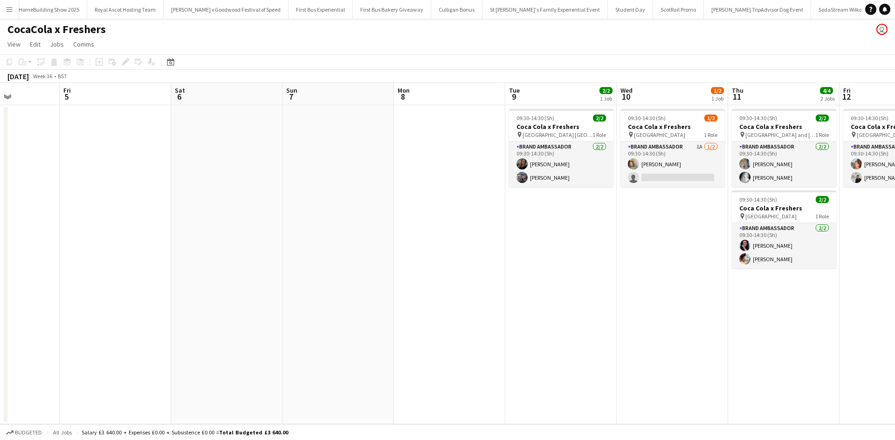
drag, startPoint x: 754, startPoint y: 272, endPoint x: 255, endPoint y: 222, distance: 501.5
click at [255, 222] on app-calendar-viewport "Tue 2 Wed 3 Thu 4 Fri 5 Sat 6 Sun 7 Mon 8 Tue 9 2/2 1 Job Wed 10 1/2 1 Job Thu …" at bounding box center [447, 254] width 895 height 342
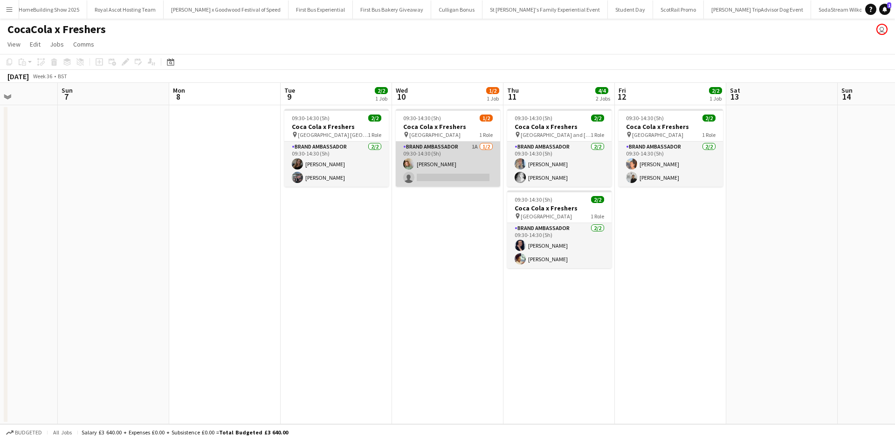
click at [462, 184] on app-card-role "Brand Ambassador 1A [DATE] 09:30-14:30 (5h) [PERSON_NAME] single-neutral-actions" at bounding box center [448, 164] width 104 height 45
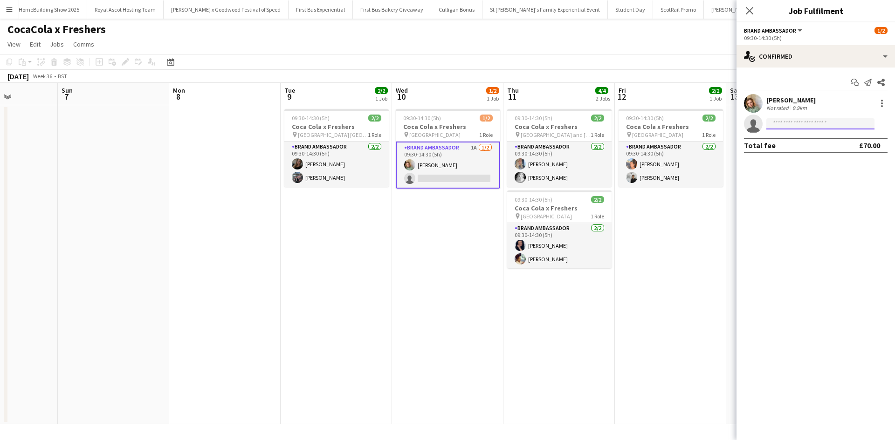
click at [786, 124] on input at bounding box center [820, 123] width 108 height 11
type input "*****"
click at [312, 275] on app-date-cell "09:30-14:30 (5h) 2/2 Coca Cola x Freshers pin [GEOGRAPHIC_DATA] [GEOGRAPHIC_DAT…" at bounding box center [335, 264] width 111 height 319
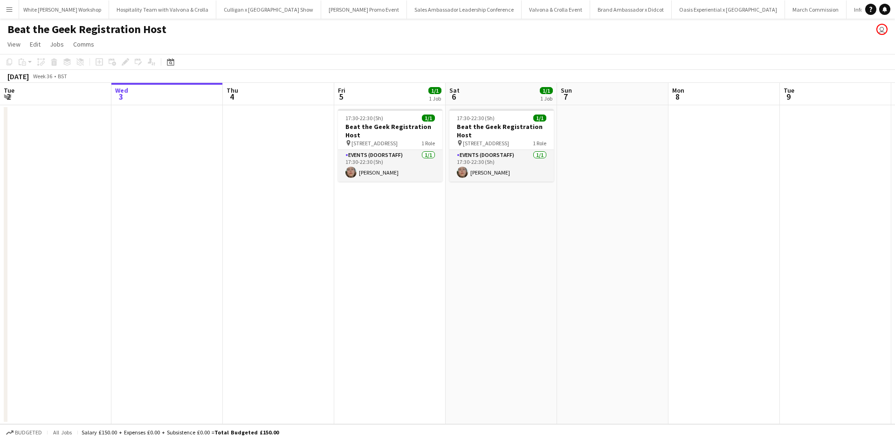
scroll to position [0, 9655]
